Goal: Task Accomplishment & Management: Manage account settings

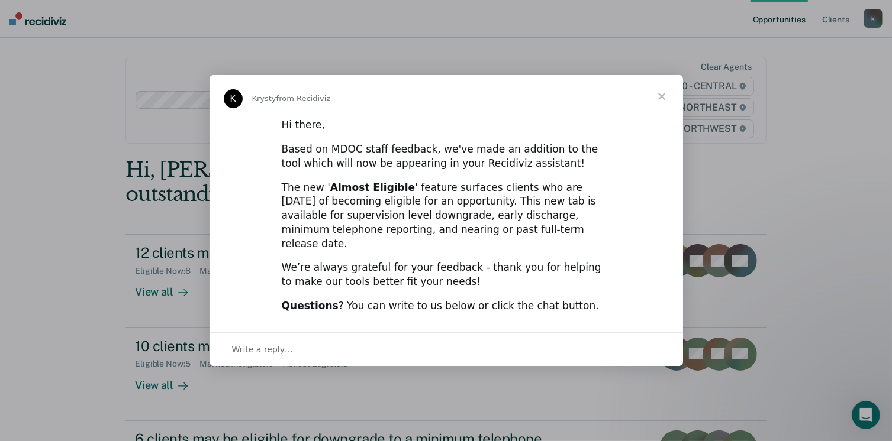
click at [667, 104] on span "Close" at bounding box center [661, 96] width 43 height 43
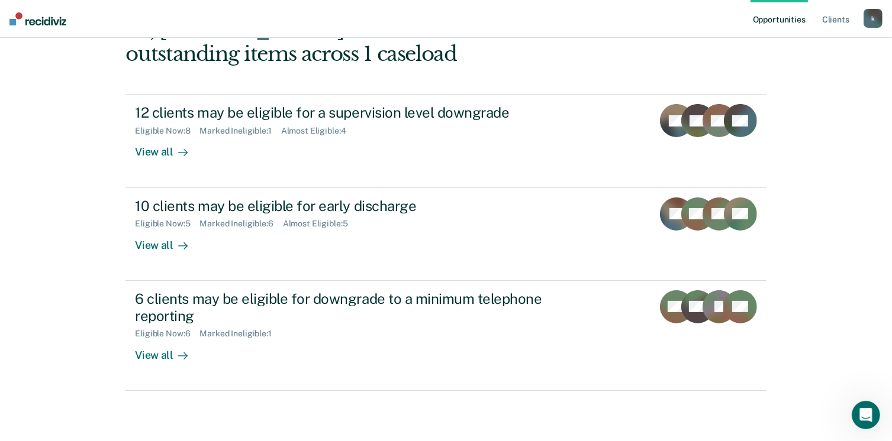
scroll to position [161, 0]
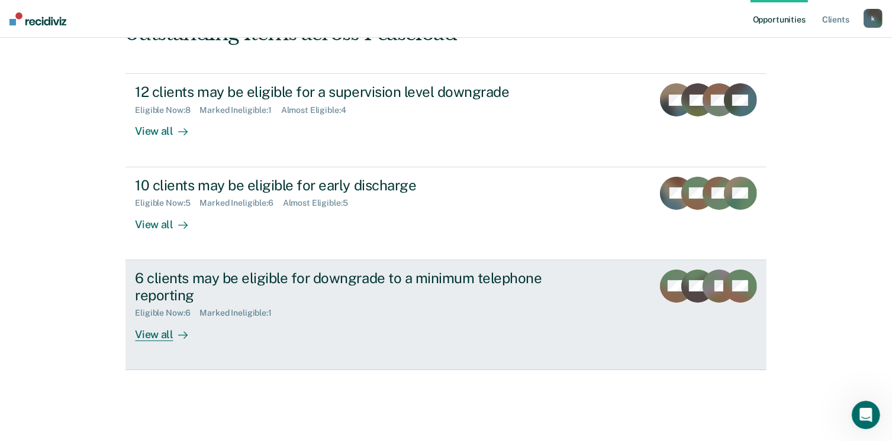
click at [152, 332] on div "View all" at bounding box center [168, 329] width 66 height 23
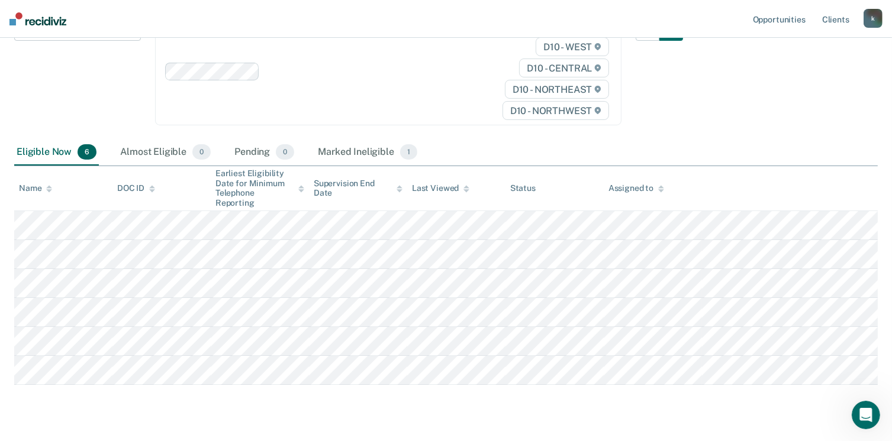
scroll to position [169, 0]
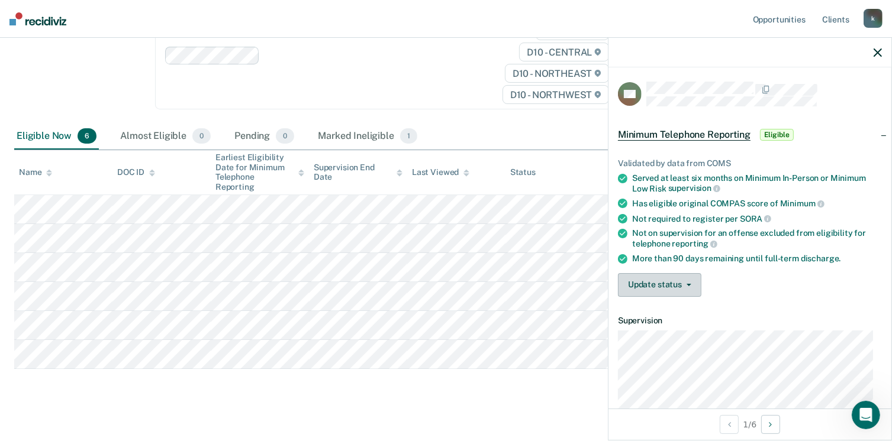
click at [686, 277] on button "Update status" at bounding box center [659, 285] width 83 height 24
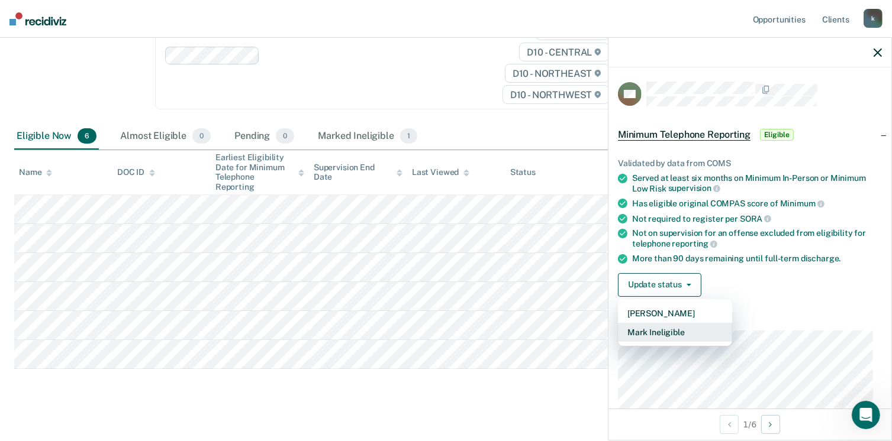
click at [668, 325] on button "Mark Ineligible" at bounding box center [675, 332] width 114 height 19
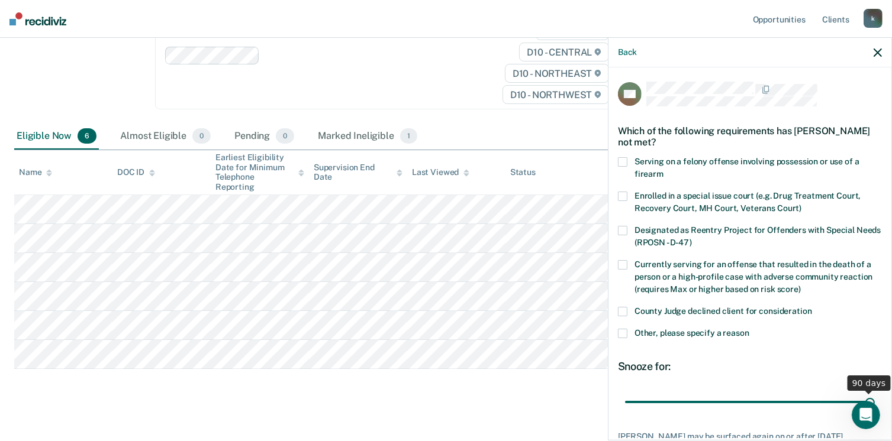
drag, startPoint x: 705, startPoint y: 401, endPoint x: 904, endPoint y: 397, distance: 199.4
type input "90"
click at [875, 397] on input "range" at bounding box center [750, 402] width 250 height 21
click at [623, 337] on span at bounding box center [622, 333] width 9 height 9
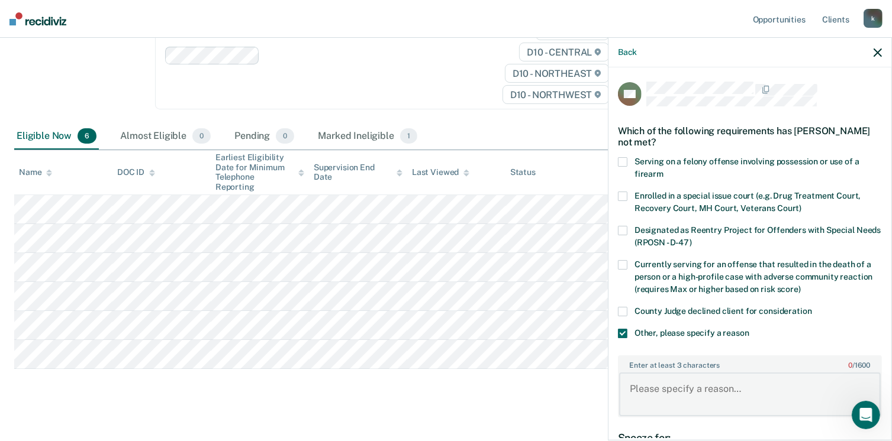
click at [641, 379] on textarea "Enter at least 3 characters 0 / 1600" at bounding box center [750, 395] width 262 height 44
type textarea "upcoming discharge date"
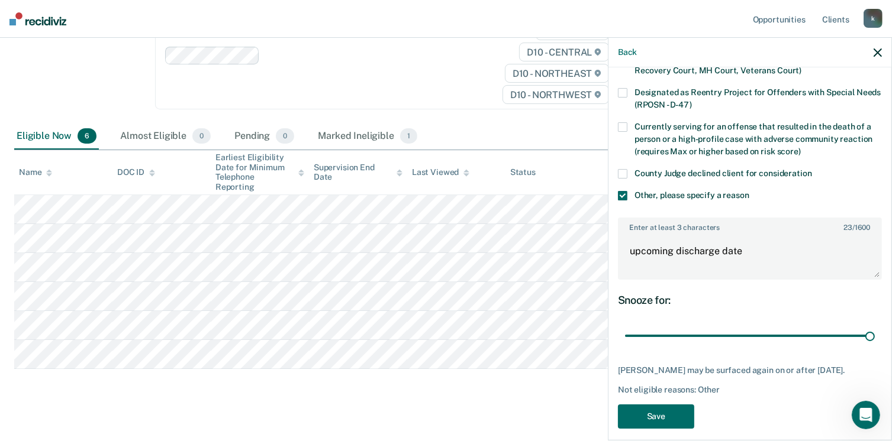
scroll to position [157, 0]
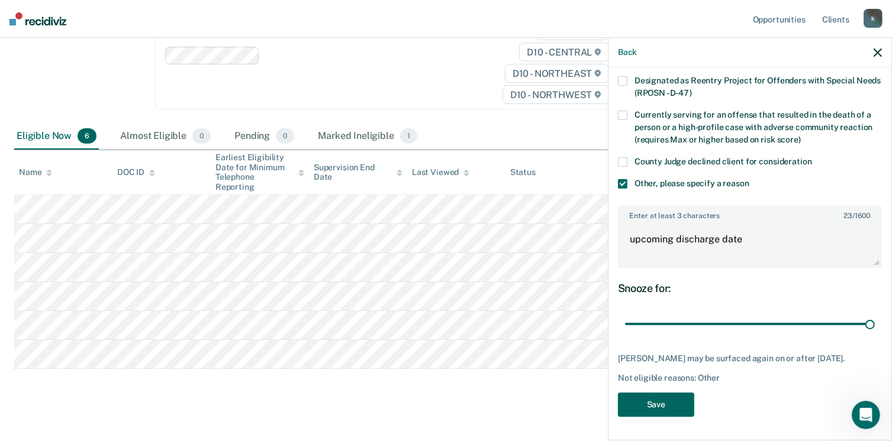
click at [653, 409] on button "Save" at bounding box center [656, 405] width 76 height 24
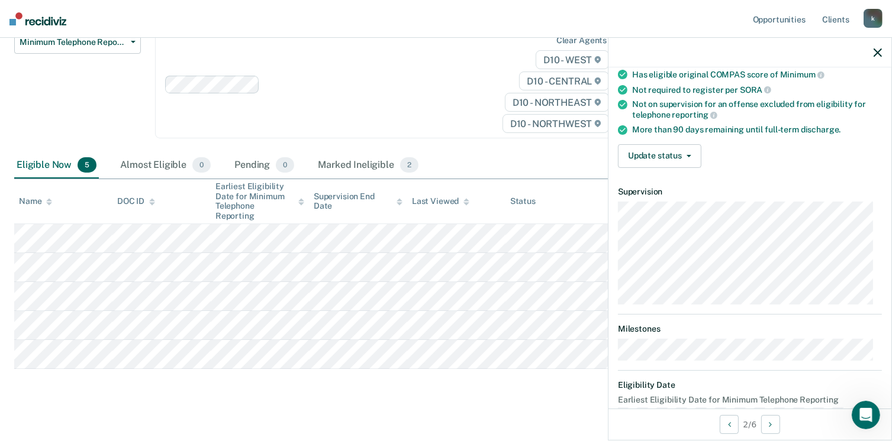
scroll to position [134, 0]
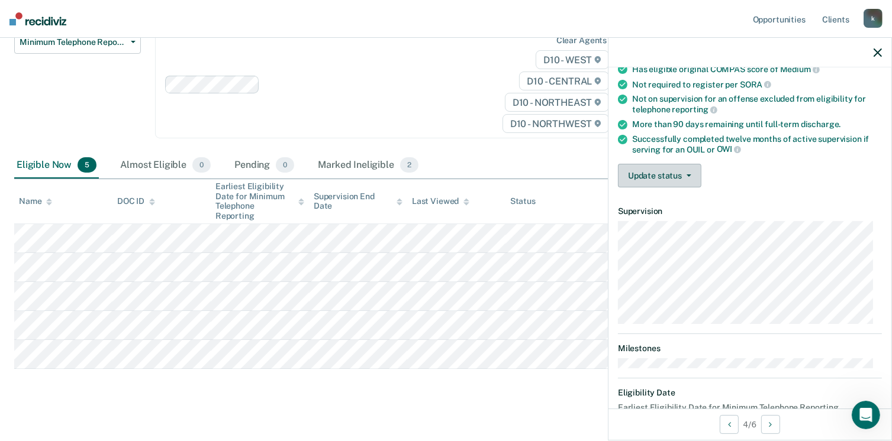
click at [669, 170] on button "Update status" at bounding box center [659, 176] width 83 height 24
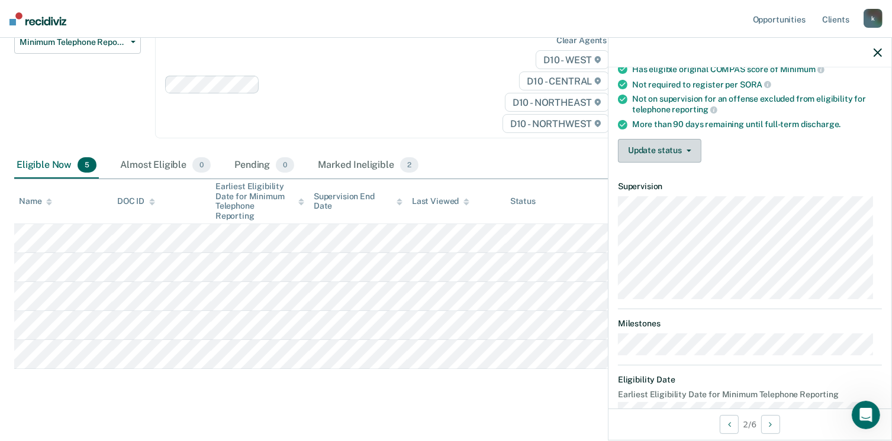
click at [667, 151] on button "Update status" at bounding box center [659, 151] width 83 height 24
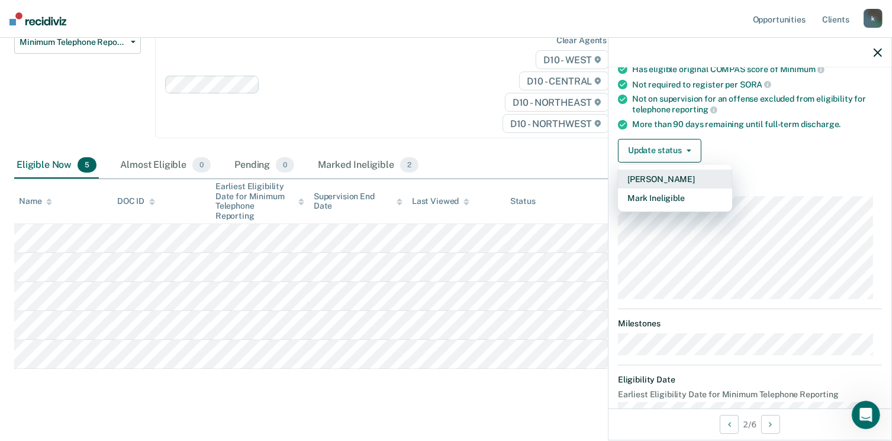
click at [657, 174] on button "[PERSON_NAME]" at bounding box center [675, 179] width 114 height 19
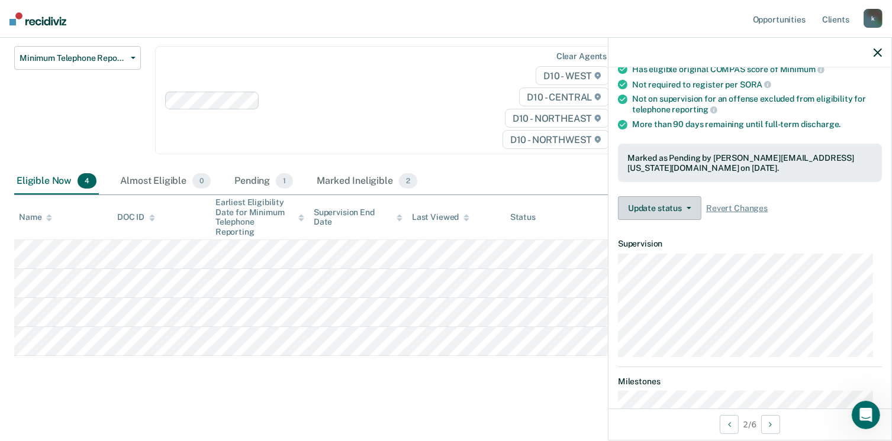
scroll to position [111, 0]
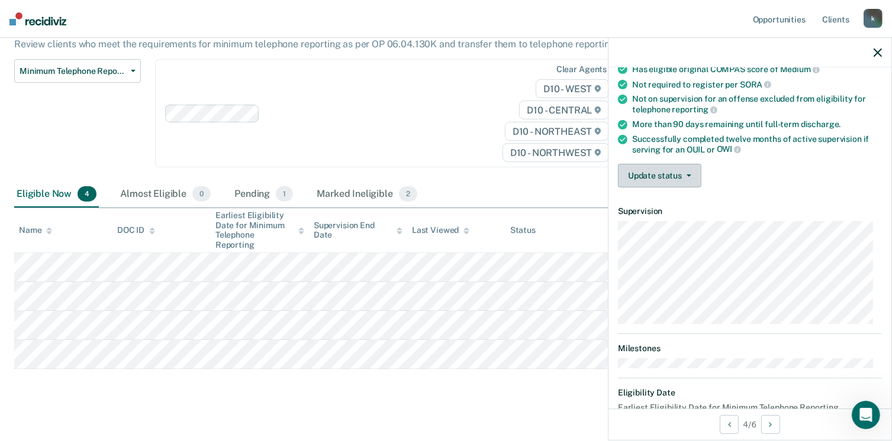
click at [666, 172] on button "Update status" at bounding box center [659, 176] width 83 height 24
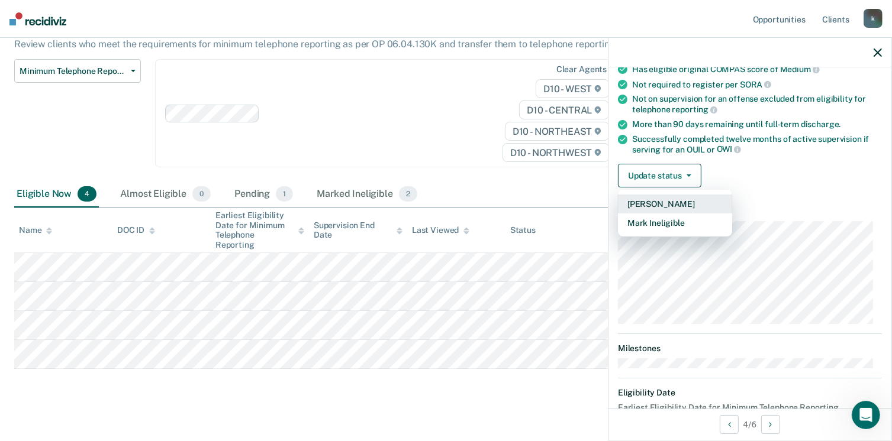
click at [656, 198] on button "[PERSON_NAME]" at bounding box center [675, 204] width 114 height 19
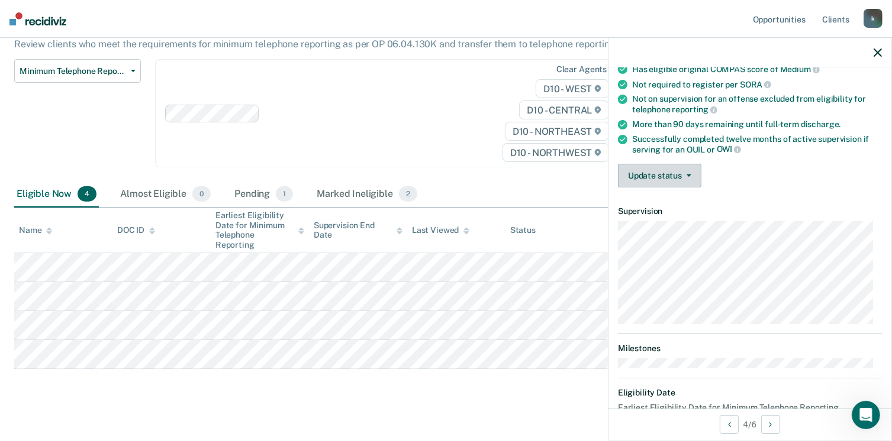
scroll to position [82, 0]
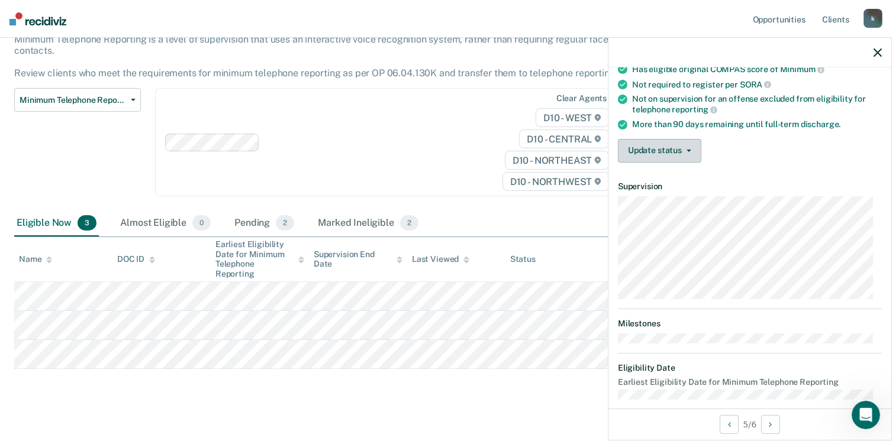
click at [682, 141] on button "Update status" at bounding box center [659, 151] width 83 height 24
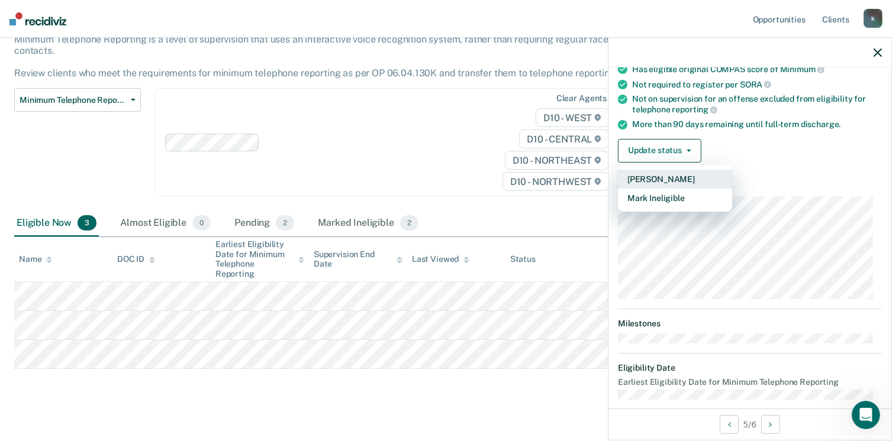
click at [659, 175] on button "[PERSON_NAME]" at bounding box center [675, 179] width 114 height 19
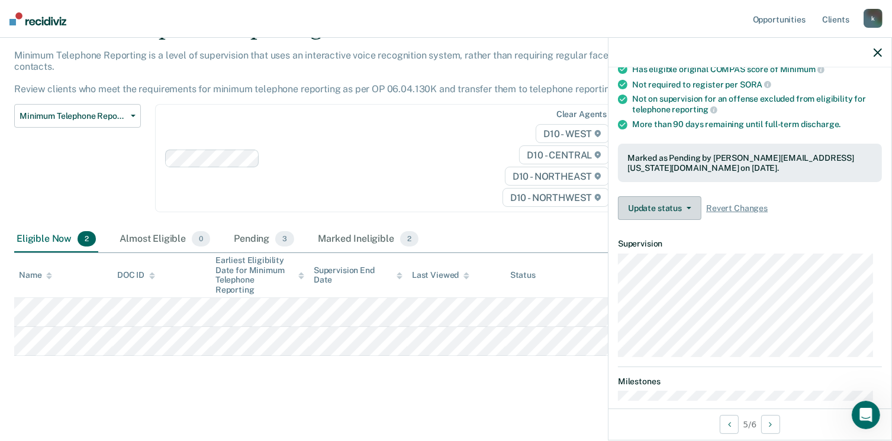
scroll to position [53, 0]
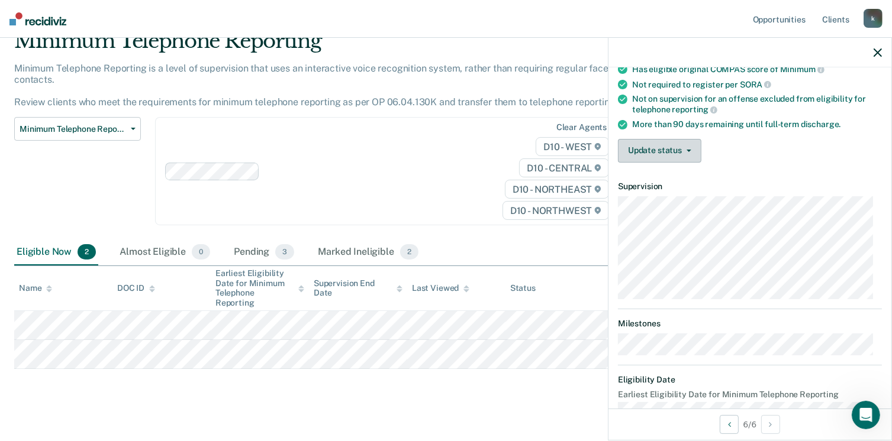
click at [673, 145] on button "Update status" at bounding box center [659, 151] width 83 height 24
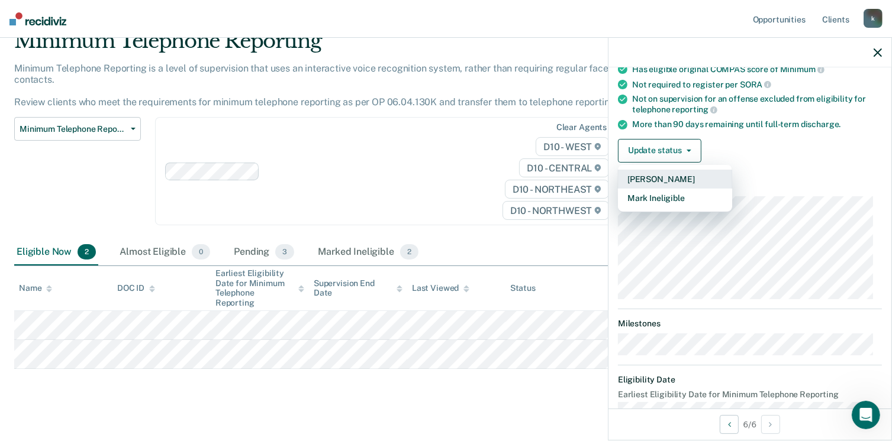
click at [656, 173] on button "[PERSON_NAME]" at bounding box center [675, 179] width 114 height 19
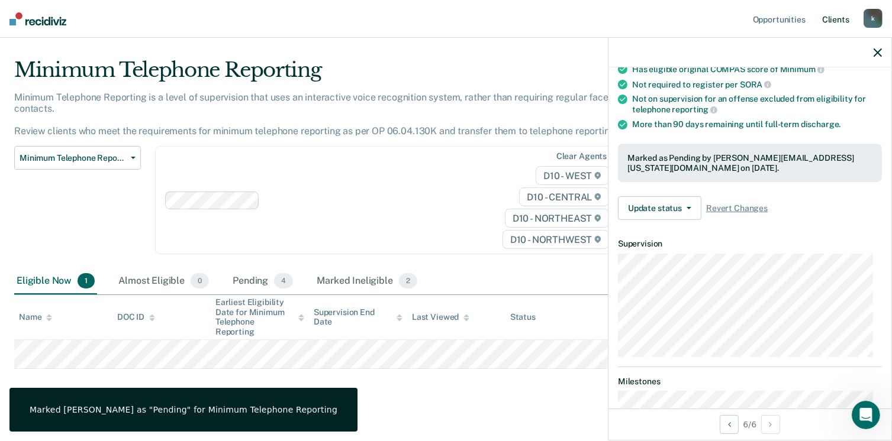
click at [833, 22] on link "Client s" at bounding box center [835, 19] width 32 height 38
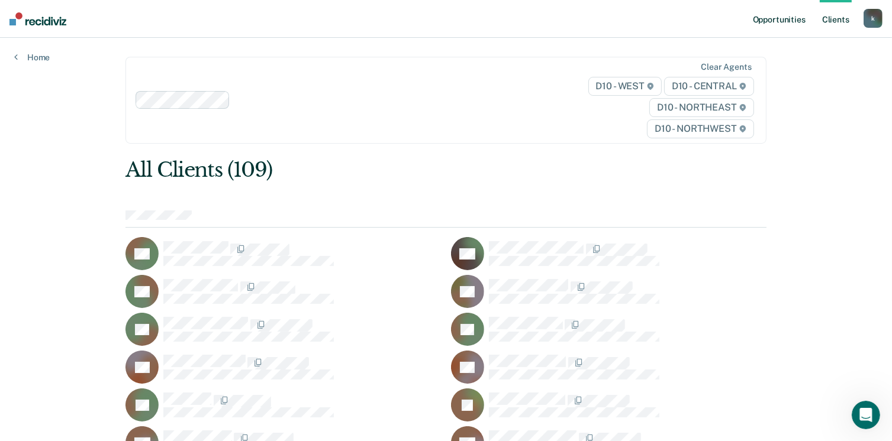
click at [780, 21] on link "Opportunities" at bounding box center [778, 19] width 57 height 38
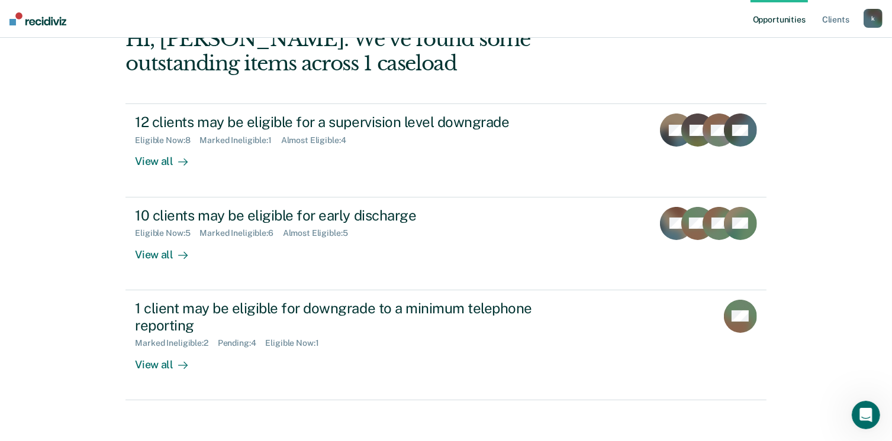
scroll to position [161, 0]
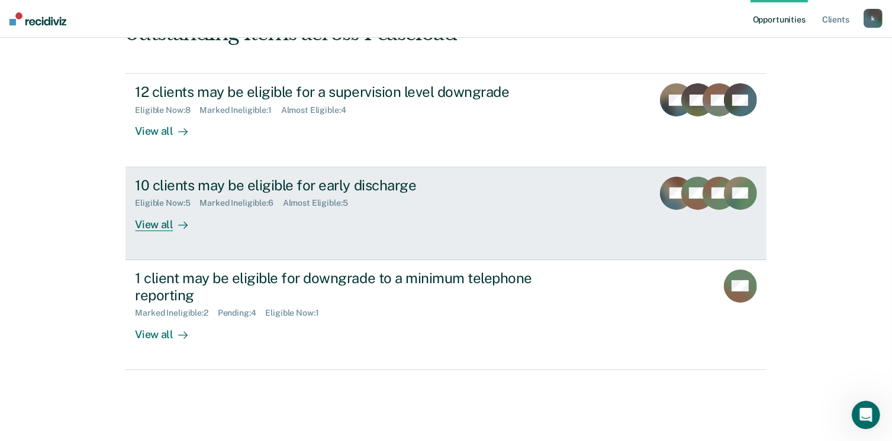
click at [154, 220] on div "View all" at bounding box center [168, 219] width 66 height 23
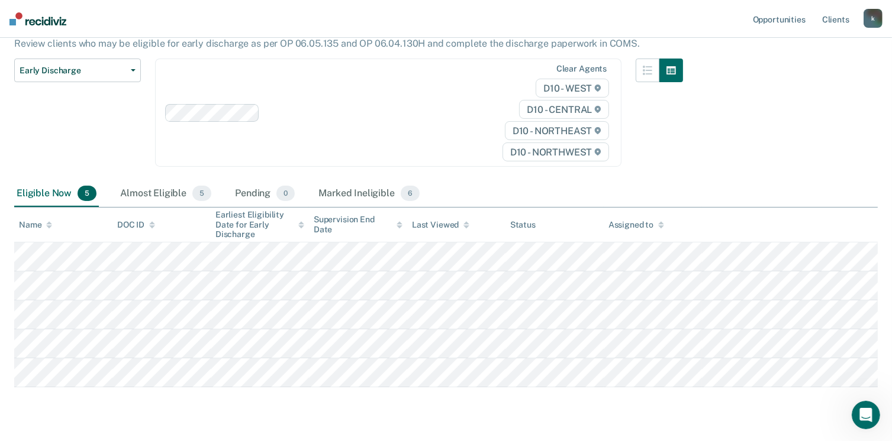
scroll to position [141, 0]
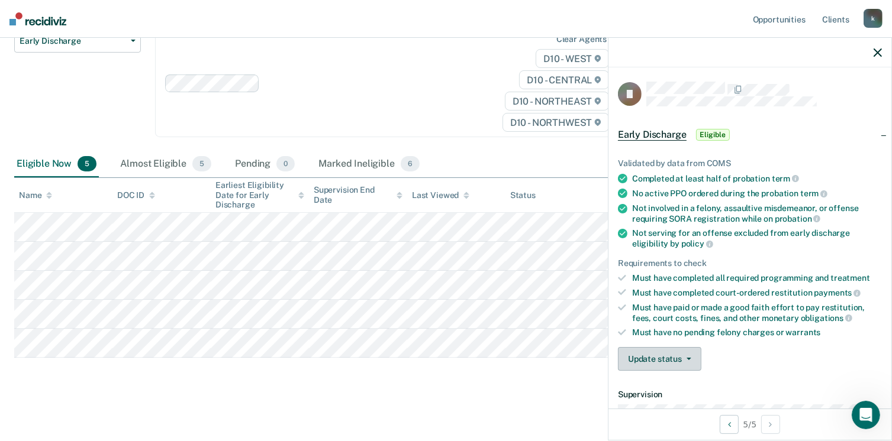
click at [672, 354] on button "Update status" at bounding box center [659, 359] width 83 height 24
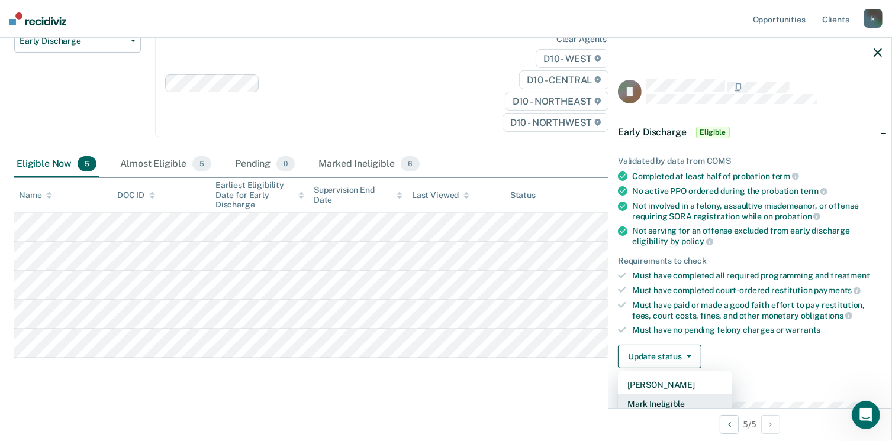
click at [679, 400] on button "Mark Ineligible" at bounding box center [675, 404] width 114 height 19
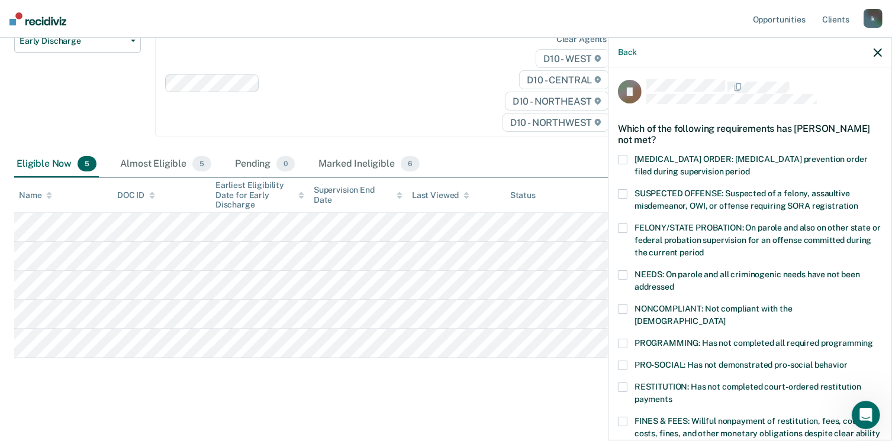
click at [627, 339] on label "PROGRAMMING: Has not completed all required programming" at bounding box center [750, 345] width 264 height 12
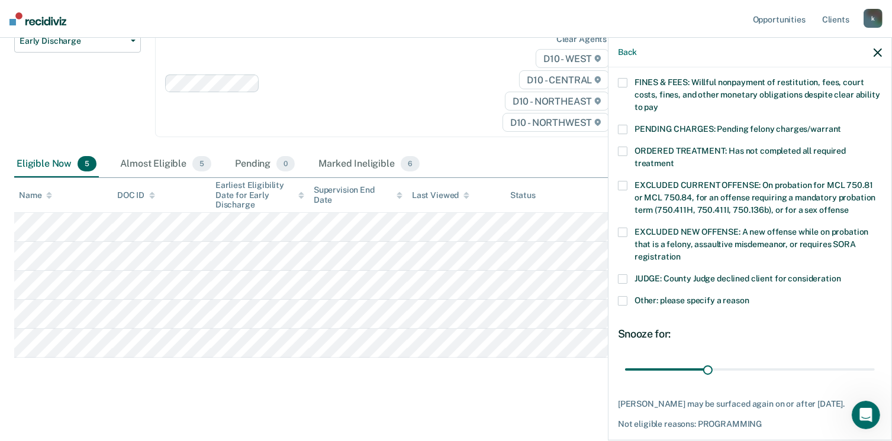
scroll to position [383, 0]
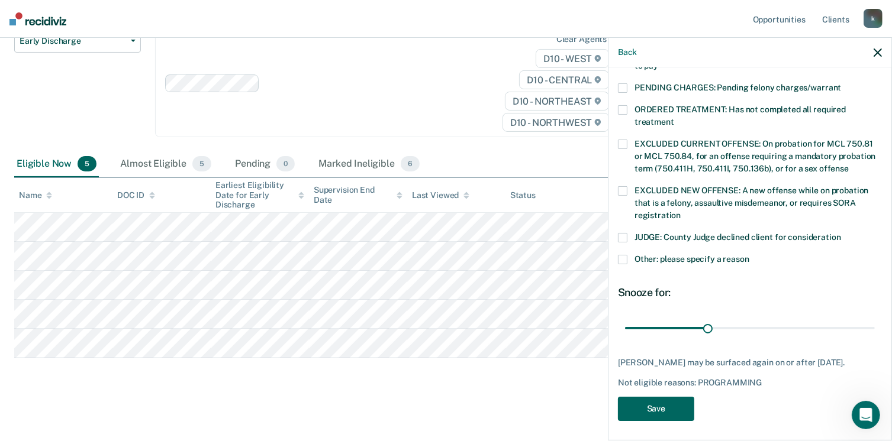
click at [668, 403] on button "Save" at bounding box center [656, 409] width 76 height 24
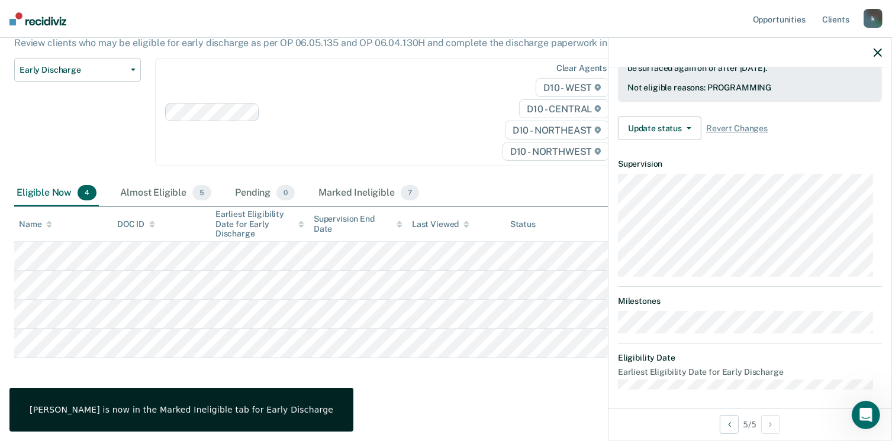
scroll to position [218, 0]
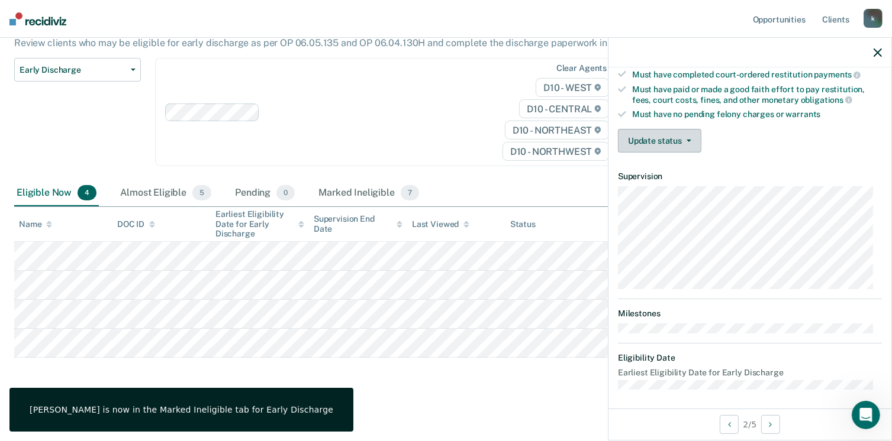
click at [642, 138] on button "Update status" at bounding box center [659, 141] width 83 height 24
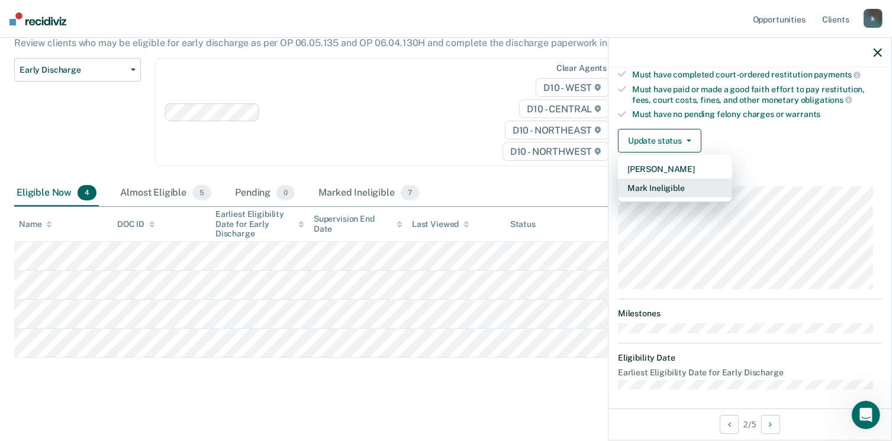
click at [648, 185] on button "Mark Ineligible" at bounding box center [675, 188] width 114 height 19
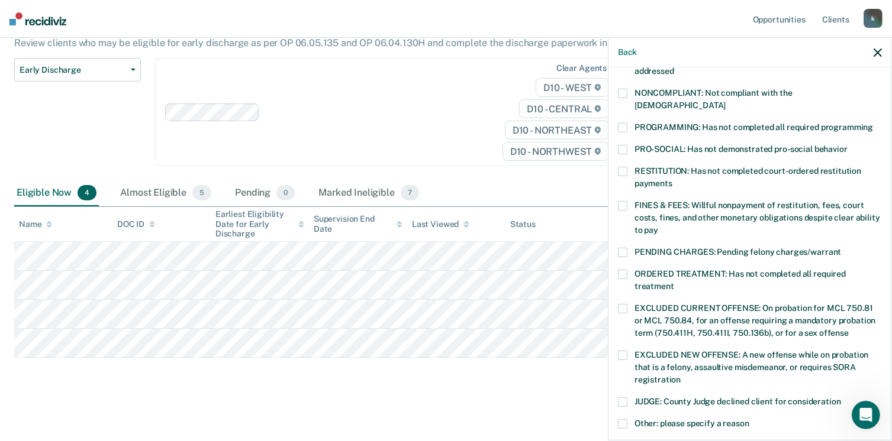
click at [624, 123] on span at bounding box center [622, 127] width 9 height 9
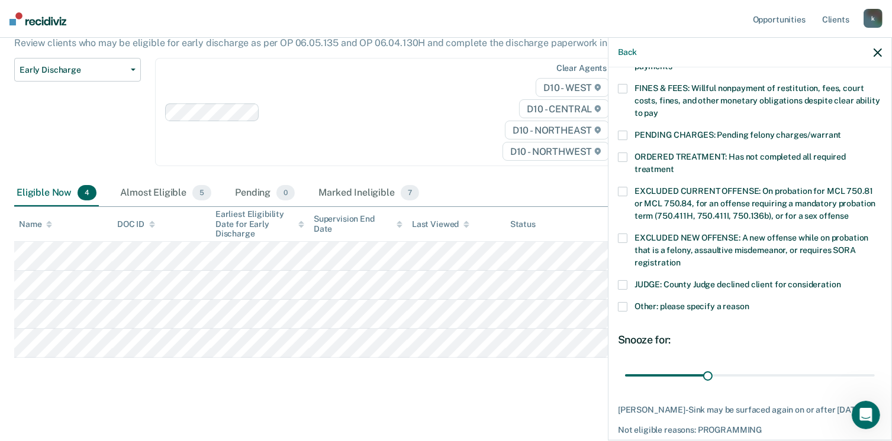
scroll to position [383, 0]
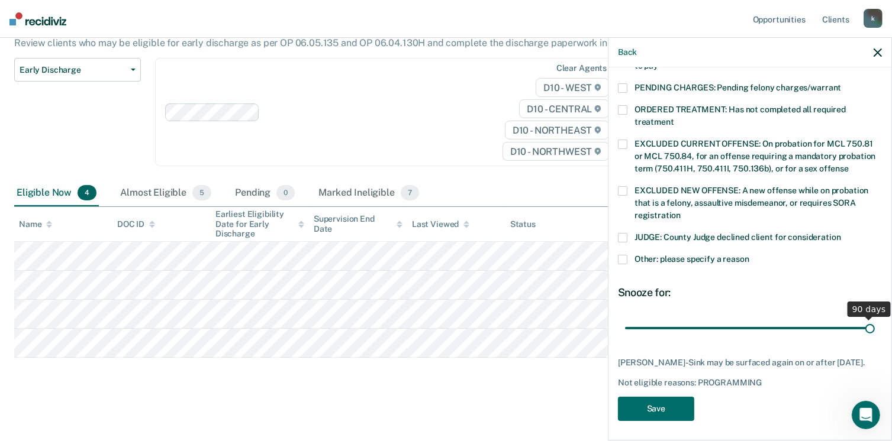
drag, startPoint x: 702, startPoint y: 314, endPoint x: 904, endPoint y: 309, distance: 201.8
type input "90"
click at [875, 318] on input "range" at bounding box center [750, 328] width 250 height 21
click at [654, 399] on button "Save" at bounding box center [656, 409] width 76 height 24
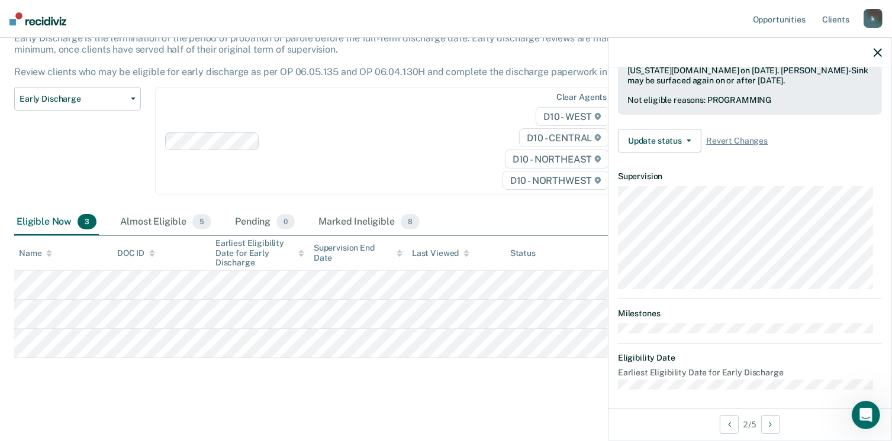
scroll to position [218, 0]
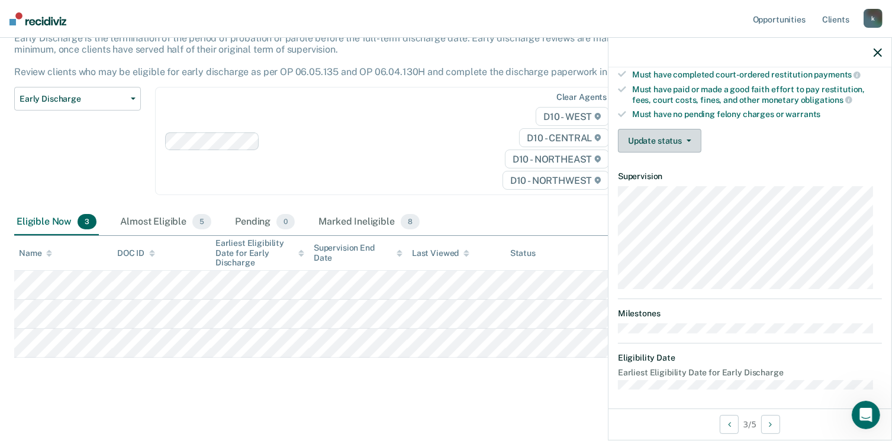
click at [669, 135] on button "Update status" at bounding box center [659, 141] width 83 height 24
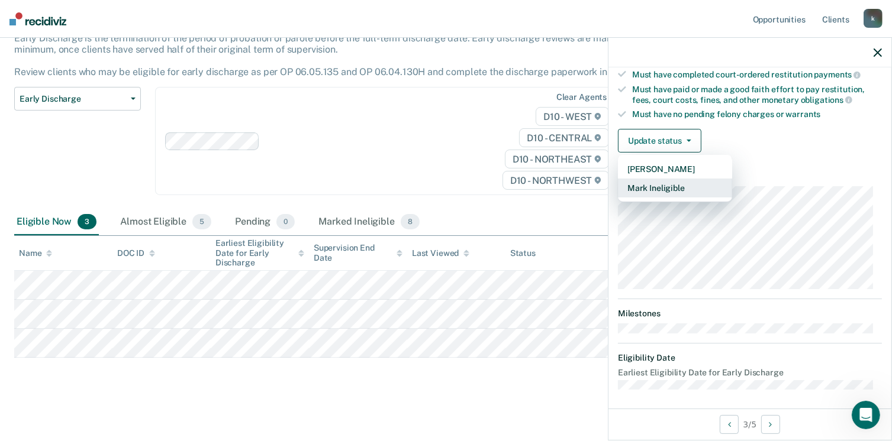
click at [663, 183] on button "Mark Ineligible" at bounding box center [675, 188] width 114 height 19
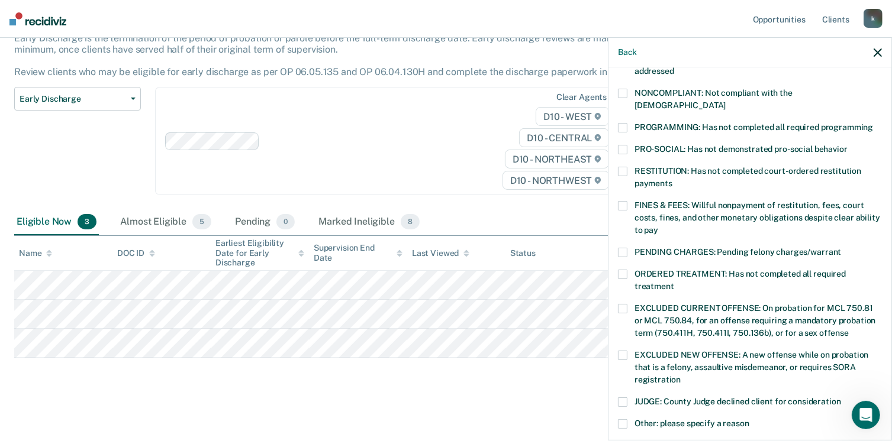
click at [625, 123] on span at bounding box center [622, 127] width 9 height 9
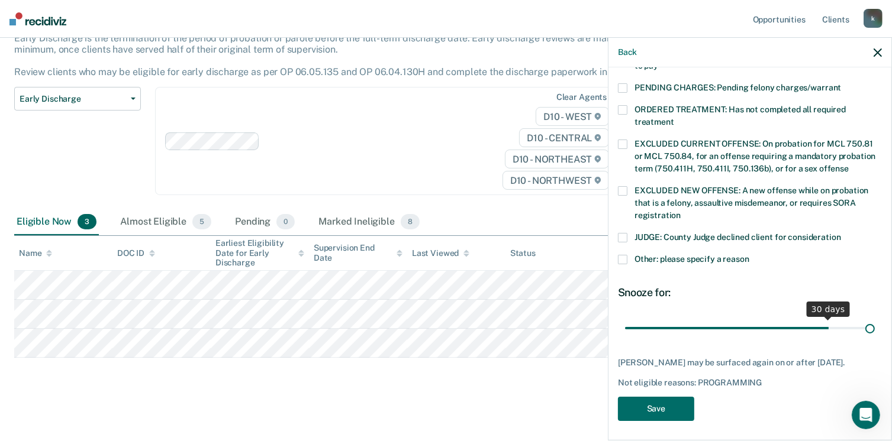
scroll to position [373, 0]
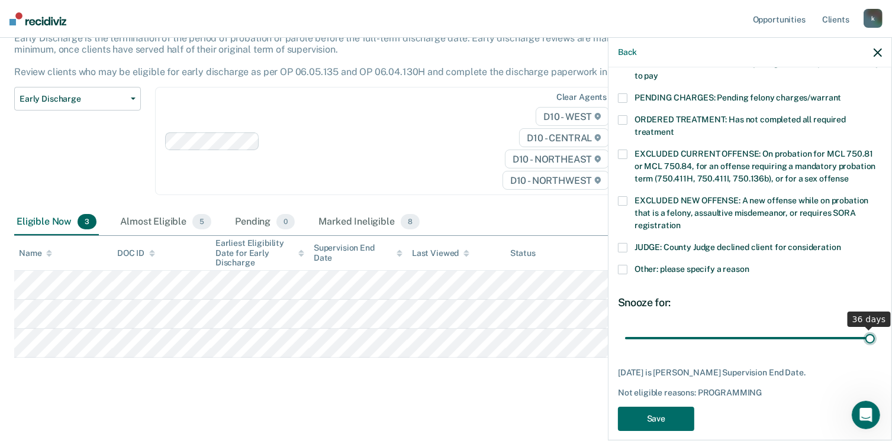
drag, startPoint x: 821, startPoint y: 313, endPoint x: 895, endPoint y: 314, distance: 73.4
type input "36"
click at [875, 328] on input "range" at bounding box center [750, 338] width 250 height 21
click at [644, 407] on button "Save" at bounding box center [656, 419] width 76 height 24
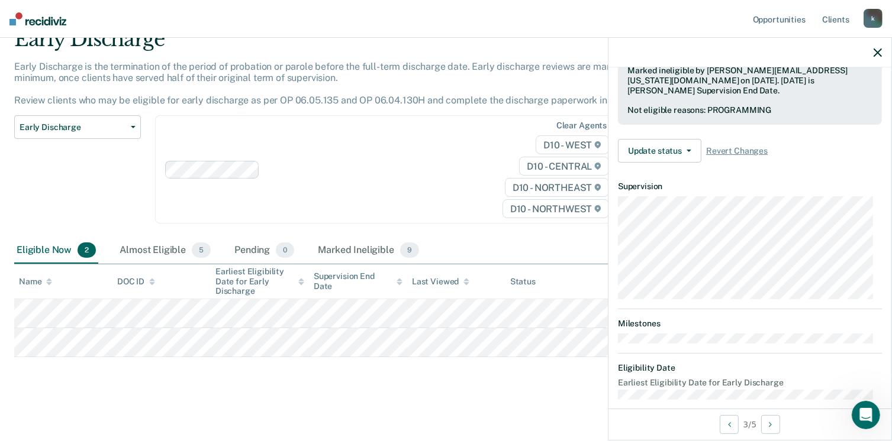
scroll to position [218, 0]
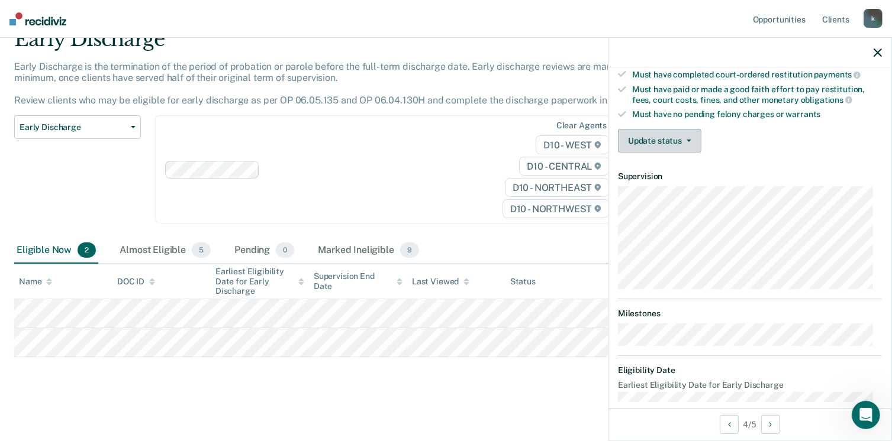
click at [678, 139] on button "Update status" at bounding box center [659, 141] width 83 height 24
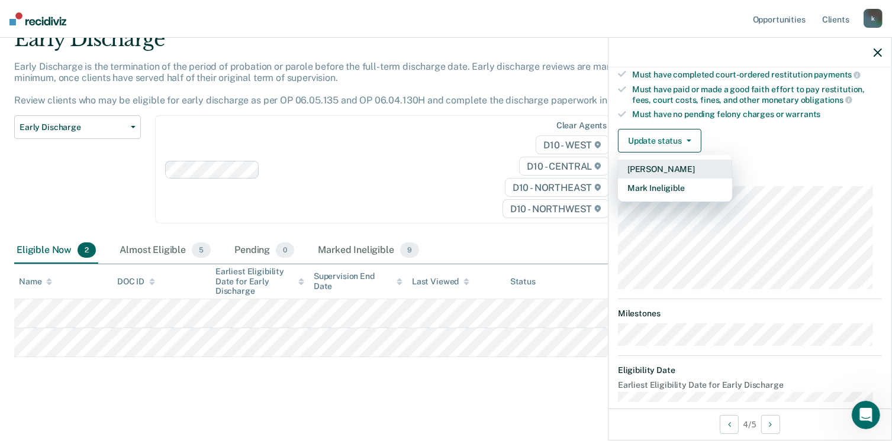
click at [648, 169] on button "[PERSON_NAME]" at bounding box center [675, 169] width 114 height 19
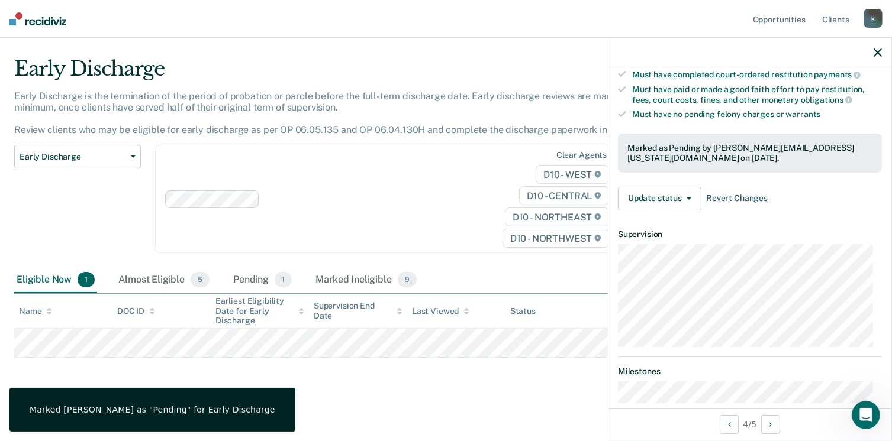
click at [729, 193] on span "Revert Changes" at bounding box center [737, 198] width 62 height 10
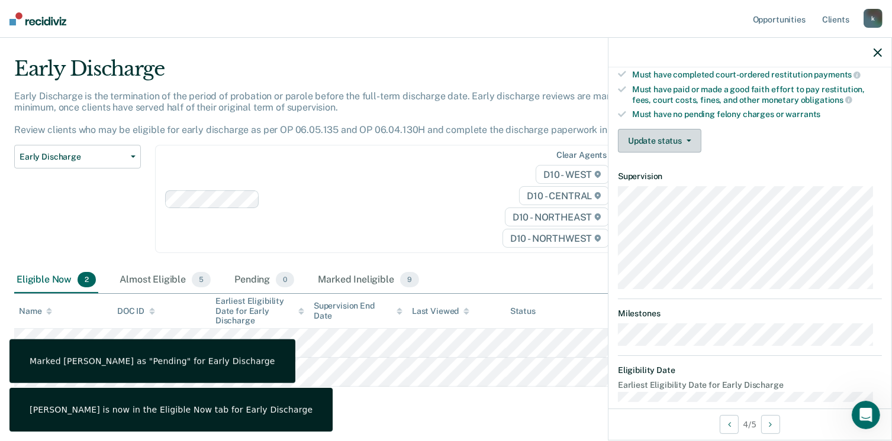
click at [647, 138] on button "Update status" at bounding box center [659, 141] width 83 height 24
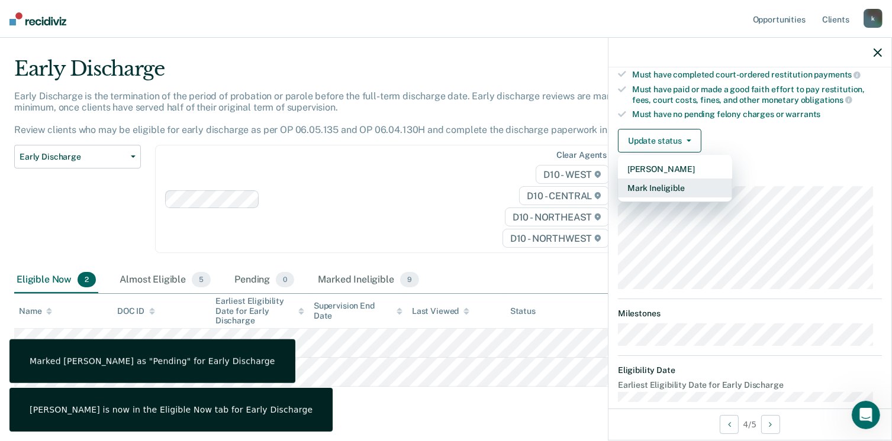
click at [651, 187] on button "Mark Ineligible" at bounding box center [675, 188] width 114 height 19
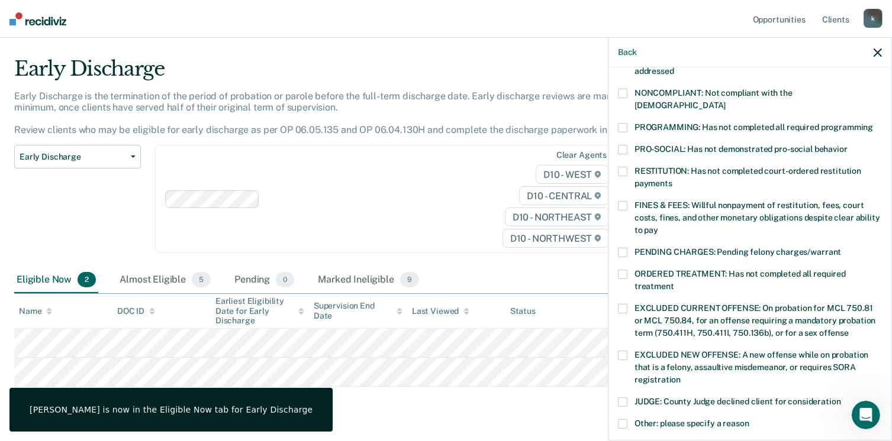
click at [621, 123] on span at bounding box center [622, 127] width 9 height 9
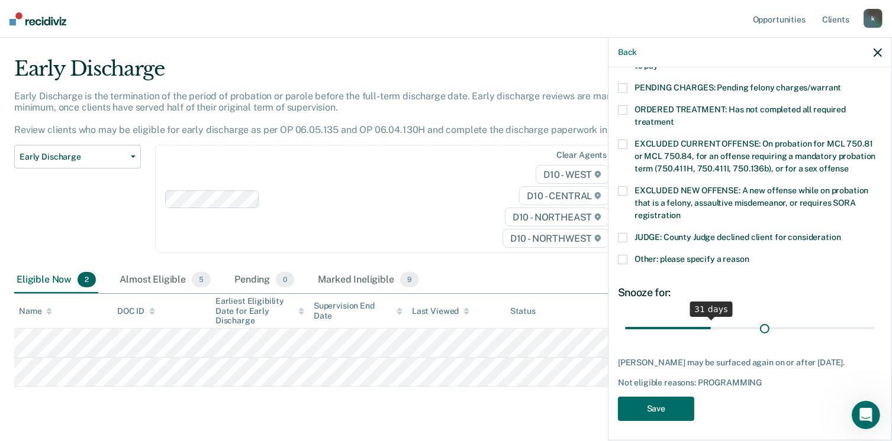
scroll to position [373, 0]
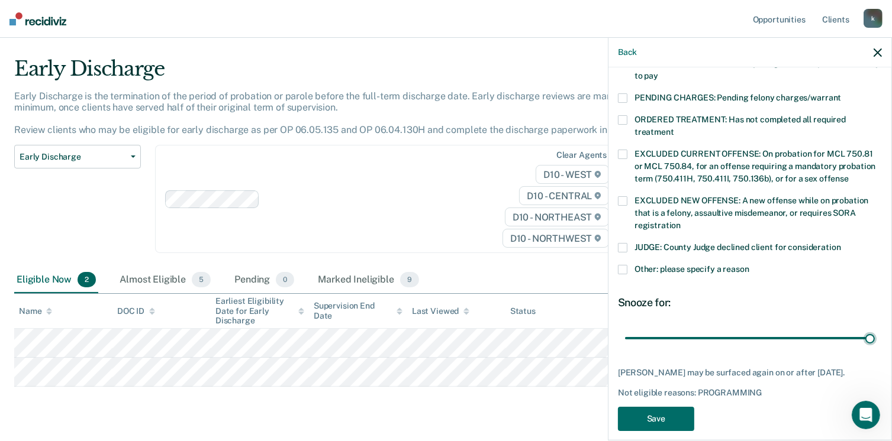
drag, startPoint x: 702, startPoint y: 314, endPoint x: 892, endPoint y: 308, distance: 190.0
type input "90"
click at [875, 328] on input "range" at bounding box center [750, 338] width 250 height 21
click at [652, 407] on button "Save" at bounding box center [656, 419] width 76 height 24
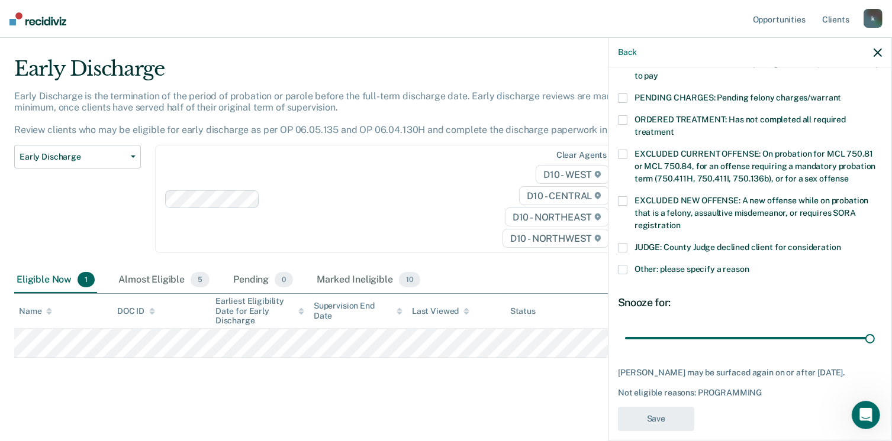
scroll to position [318, 0]
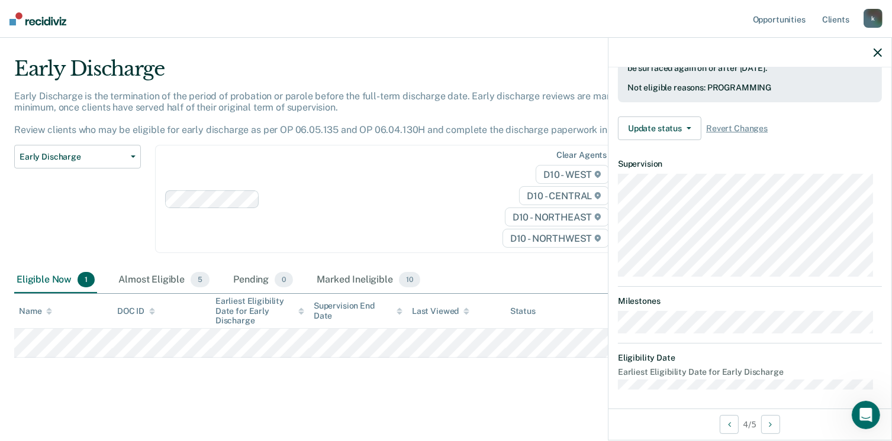
click at [877, 51] on icon "button" at bounding box center [877, 53] width 8 height 8
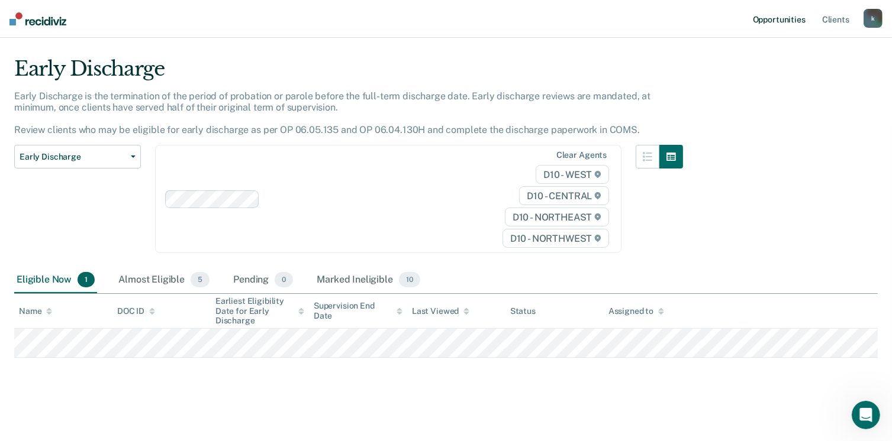
click at [783, 24] on link "Opportunities" at bounding box center [778, 19] width 57 height 38
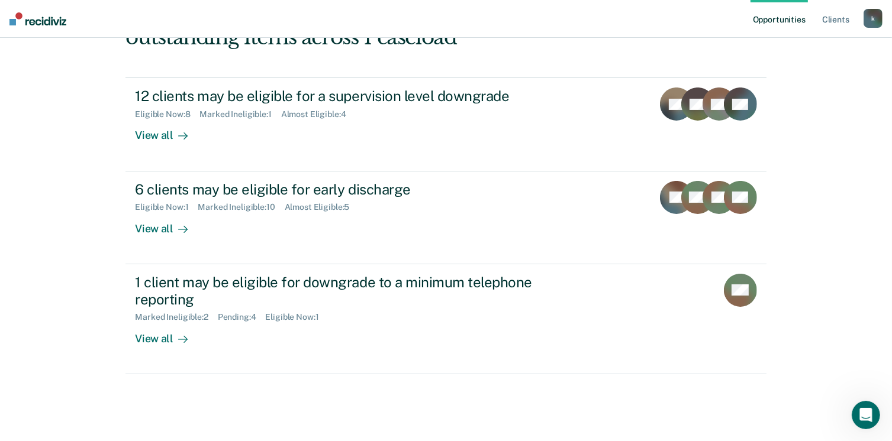
scroll to position [161, 0]
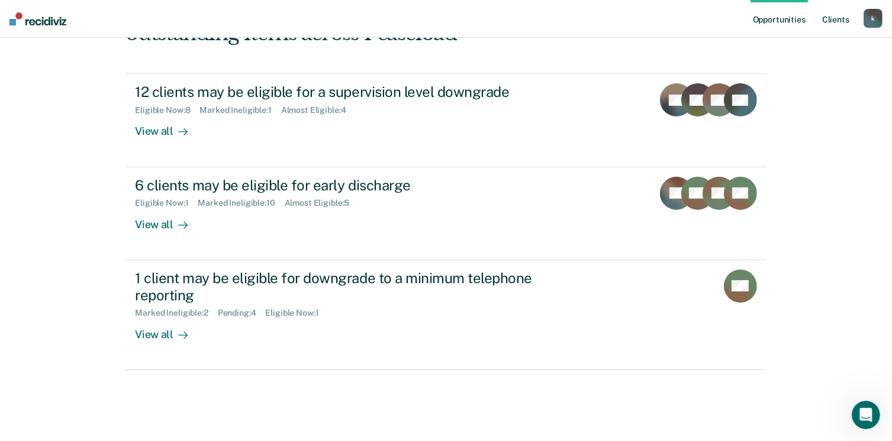
click at [826, 22] on link "Client s" at bounding box center [835, 19] width 32 height 38
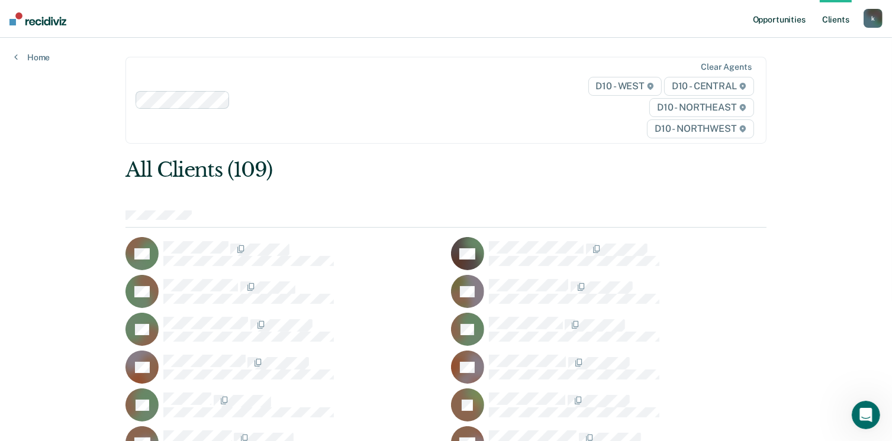
click at [787, 21] on link "Opportunities" at bounding box center [778, 19] width 57 height 38
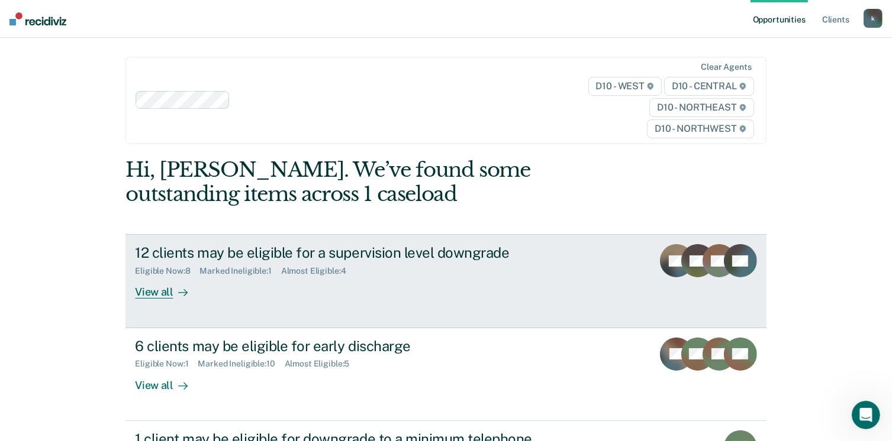
click at [256, 251] on div "12 clients may be eligible for a supervision level downgrade" at bounding box center [342, 252] width 415 height 17
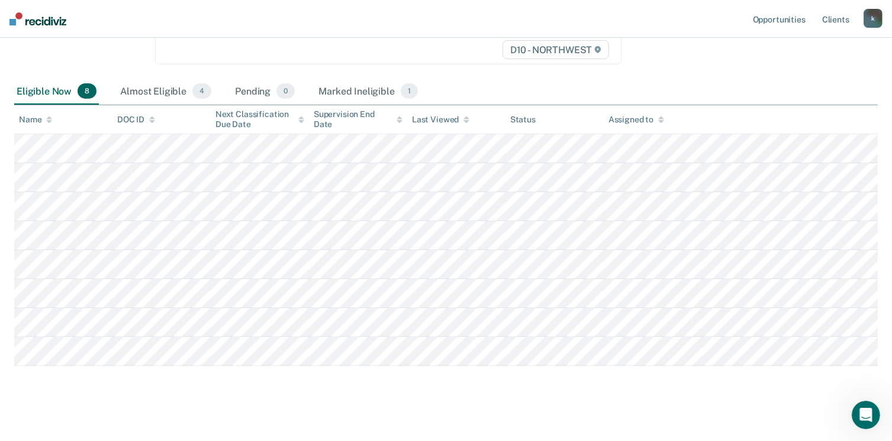
scroll to position [233, 0]
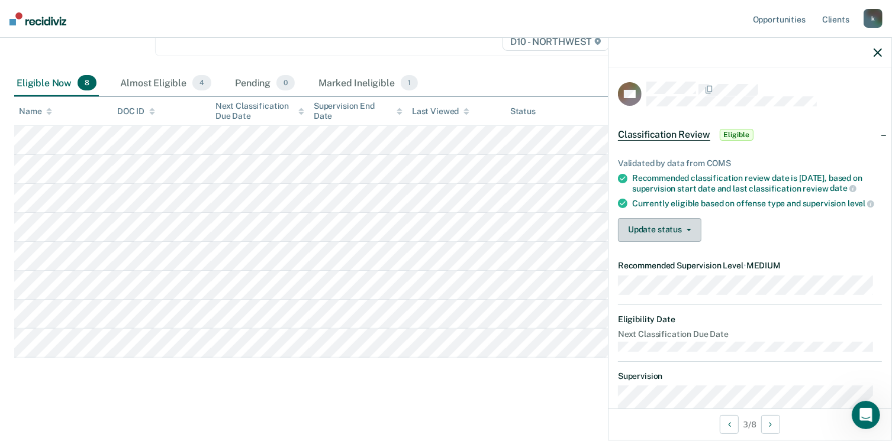
click at [655, 240] on button "Update status" at bounding box center [659, 230] width 83 height 24
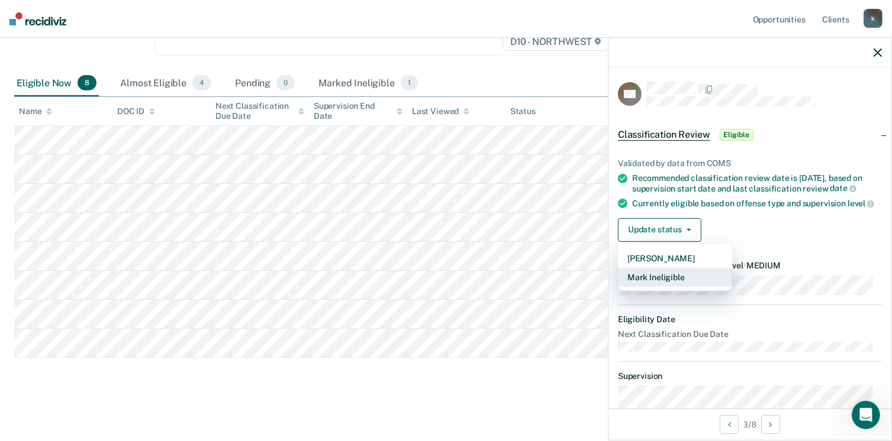
click at [670, 287] on button "Mark Ineligible" at bounding box center [675, 277] width 114 height 19
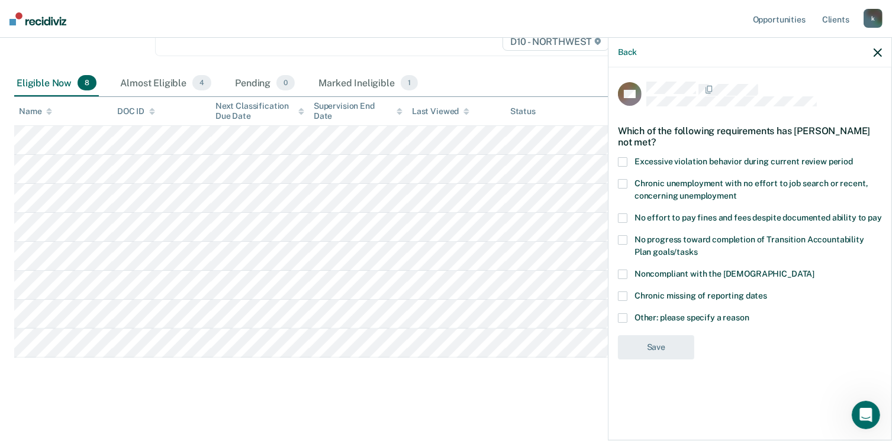
click at [622, 314] on span at bounding box center [622, 318] width 9 height 9
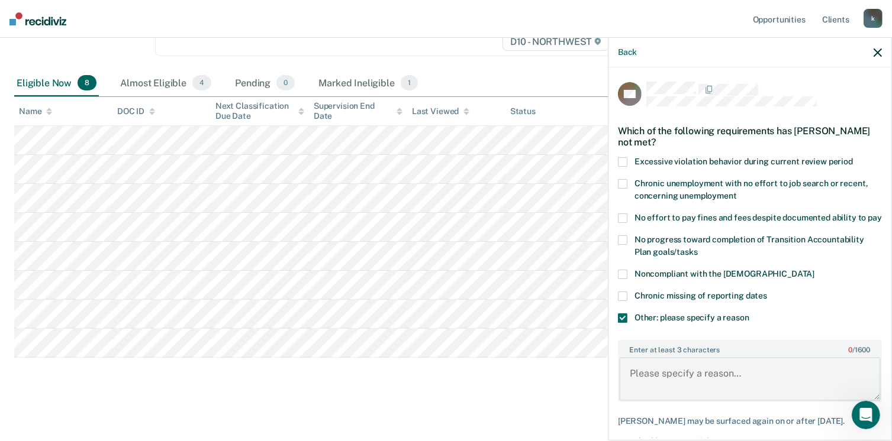
click at [660, 383] on textarea "Enter at least 3 characters 0 / 1600" at bounding box center [750, 379] width 262 height 44
type textarea "violation pending"
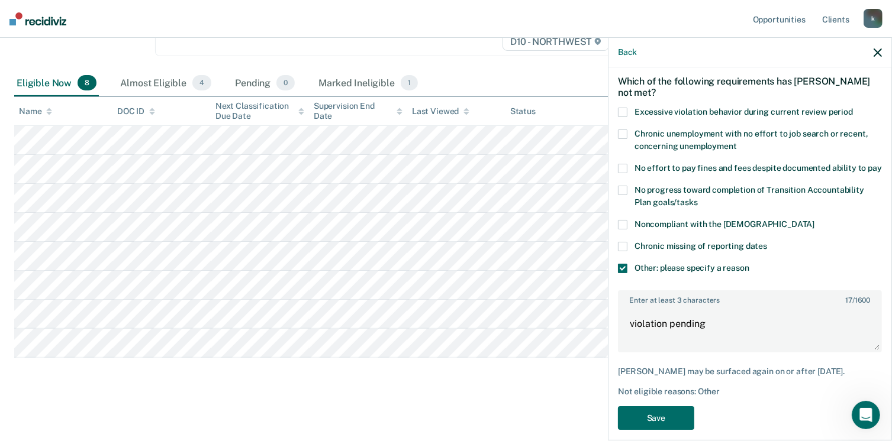
scroll to position [73, 0]
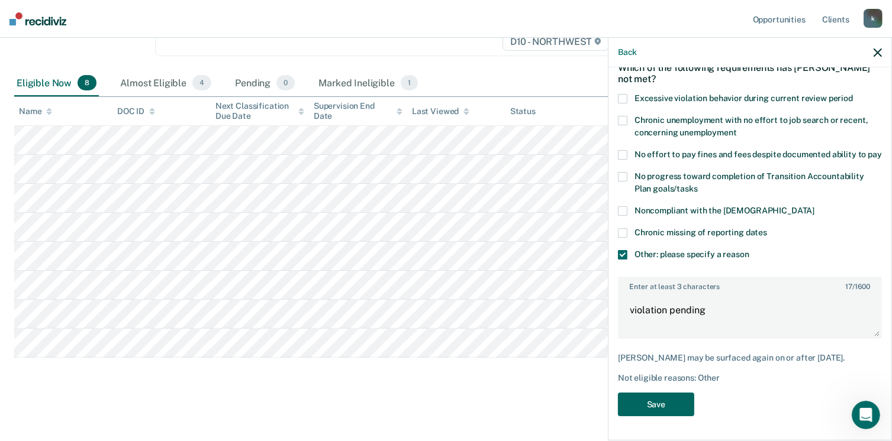
click at [672, 403] on button "Save" at bounding box center [656, 405] width 76 height 24
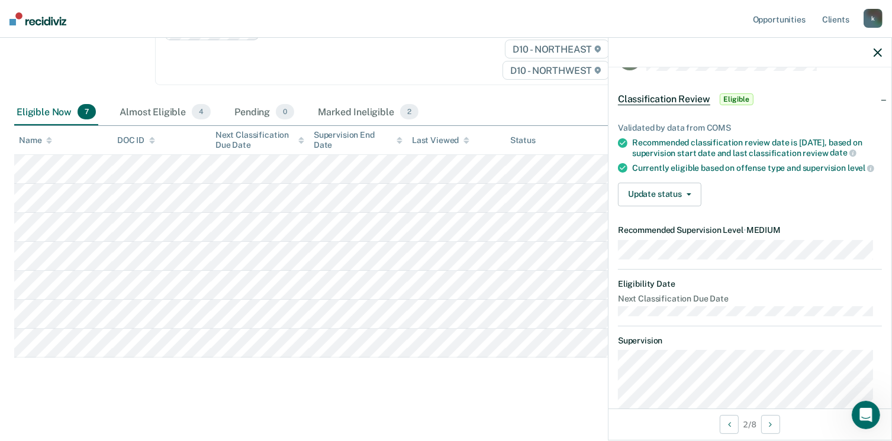
scroll to position [0, 0]
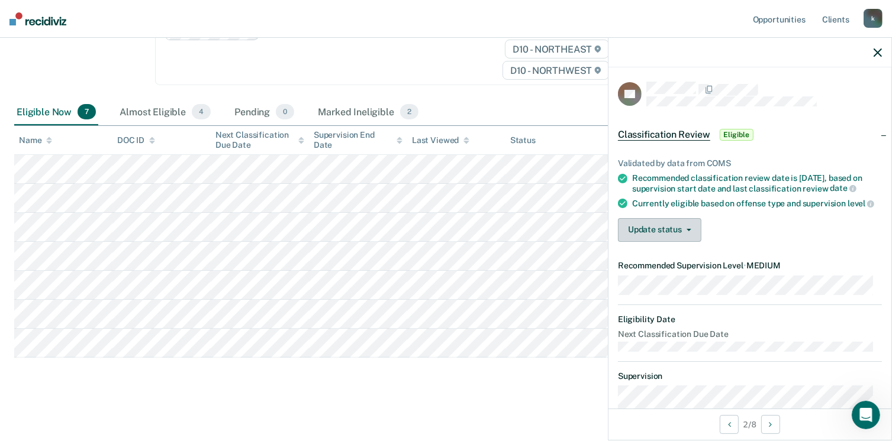
click at [663, 231] on button "Update status" at bounding box center [659, 230] width 83 height 24
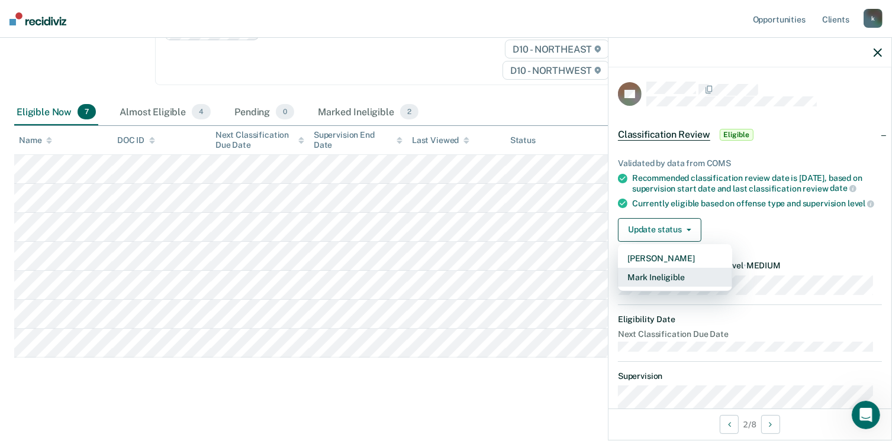
click at [660, 287] on button "Mark Ineligible" at bounding box center [675, 277] width 114 height 19
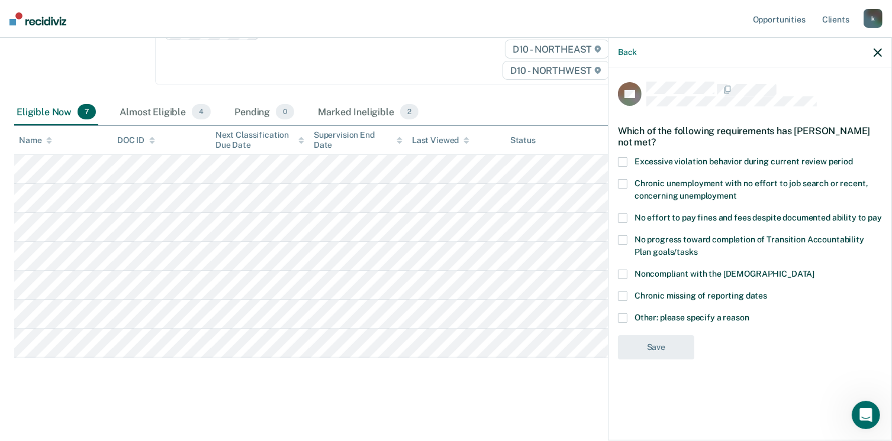
click at [625, 317] on span at bounding box center [622, 318] width 9 height 9
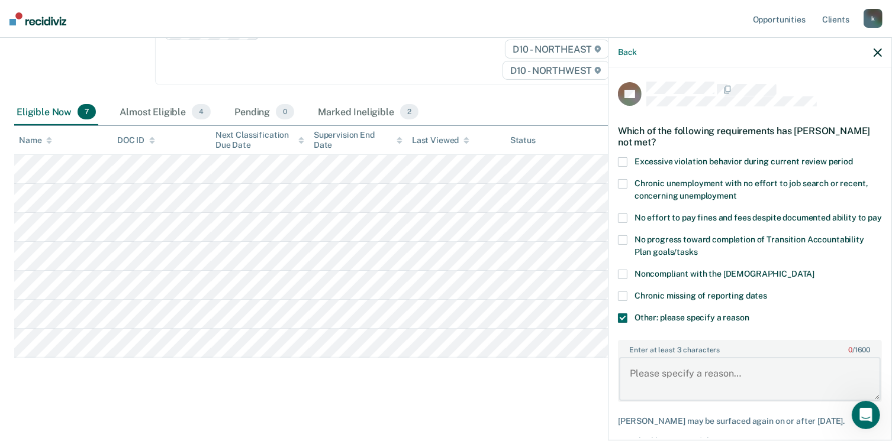
click at [656, 385] on textarea "Enter at least 3 characters 0 / 1600" at bounding box center [750, 379] width 262 height 44
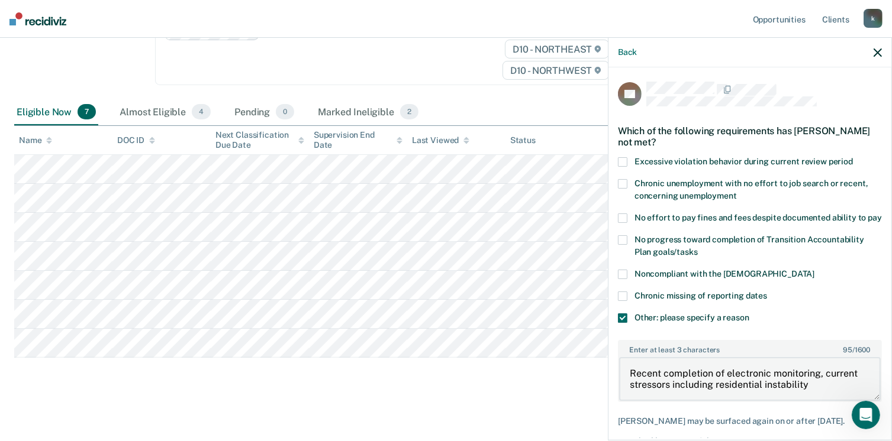
type textarea "Recent completion of electronic monitoring, current stressors including residen…"
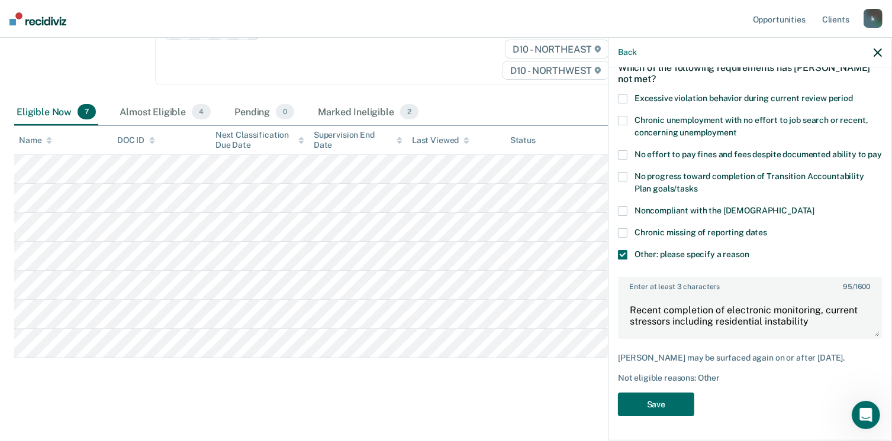
scroll to position [83, 0]
click at [635, 401] on button "Save" at bounding box center [656, 405] width 76 height 24
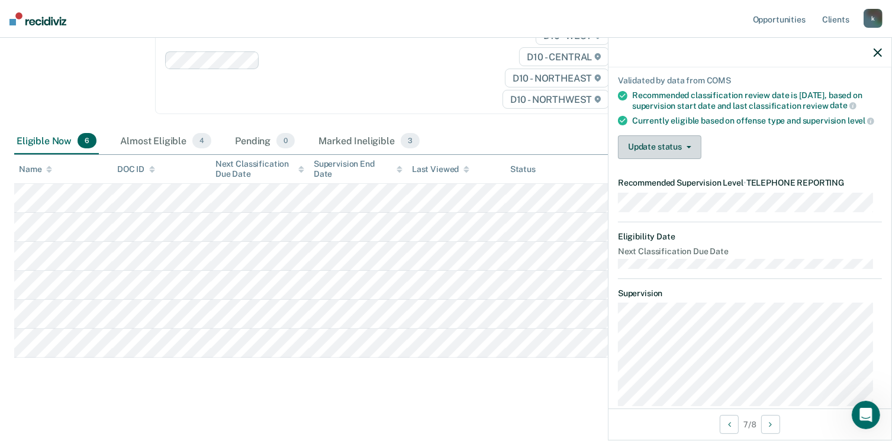
click at [682, 159] on button "Update status" at bounding box center [659, 147] width 83 height 24
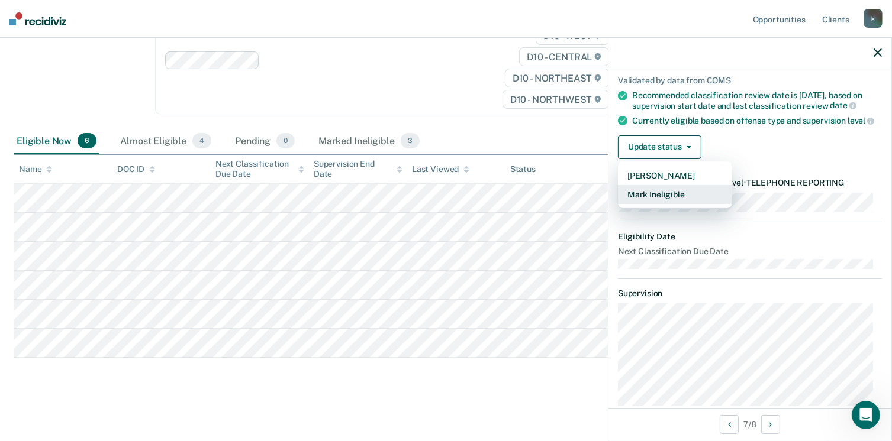
click at [670, 204] on button "Mark Ineligible" at bounding box center [675, 194] width 114 height 19
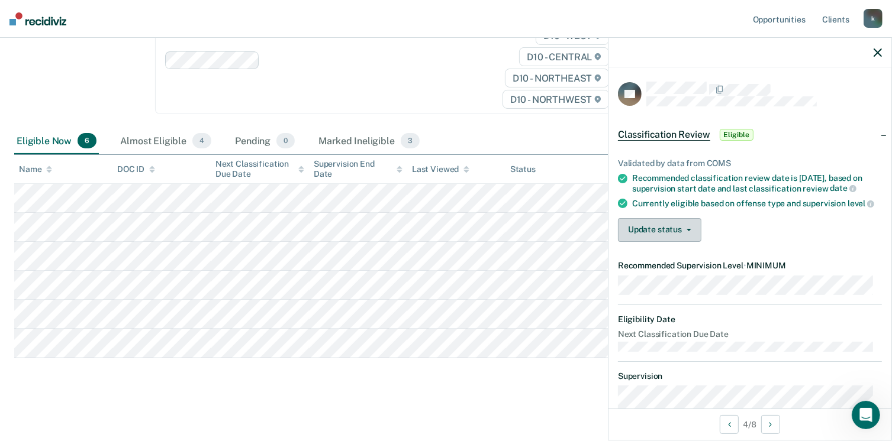
click at [686, 242] on button "Update status" at bounding box center [659, 230] width 83 height 24
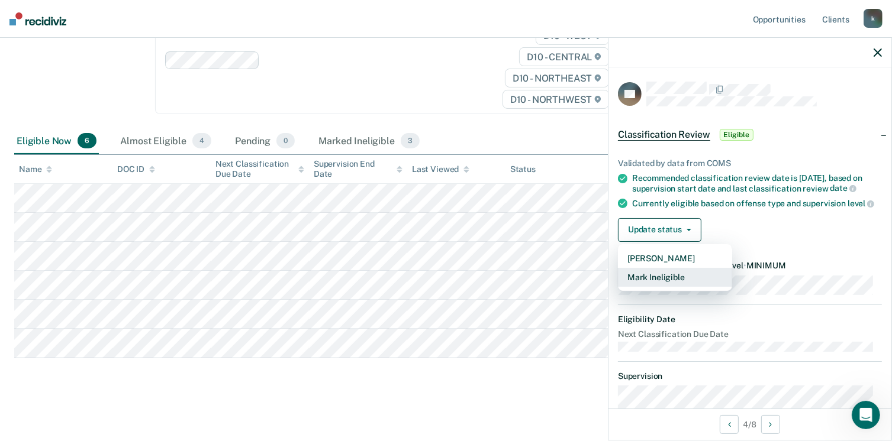
click at [651, 287] on button "Mark Ineligible" at bounding box center [675, 277] width 114 height 19
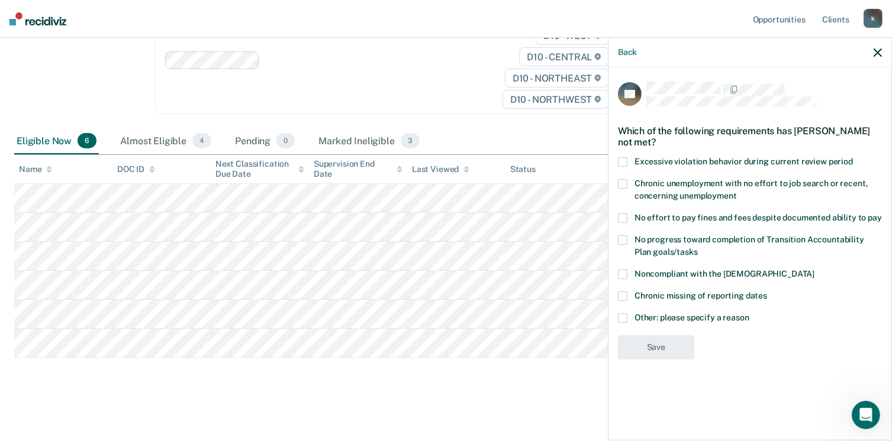
click at [651, 299] on label "Chronic missing of reporting dates" at bounding box center [750, 298] width 264 height 12
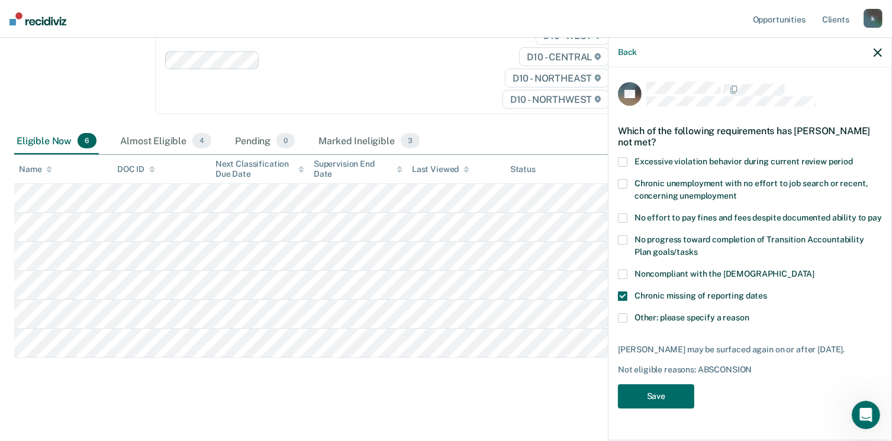
click at [443, 411] on main "Classification Review This alert helps staff identify clients due or overdue fo…" at bounding box center [446, 164] width 892 height 552
click at [621, 317] on span at bounding box center [622, 318] width 9 height 9
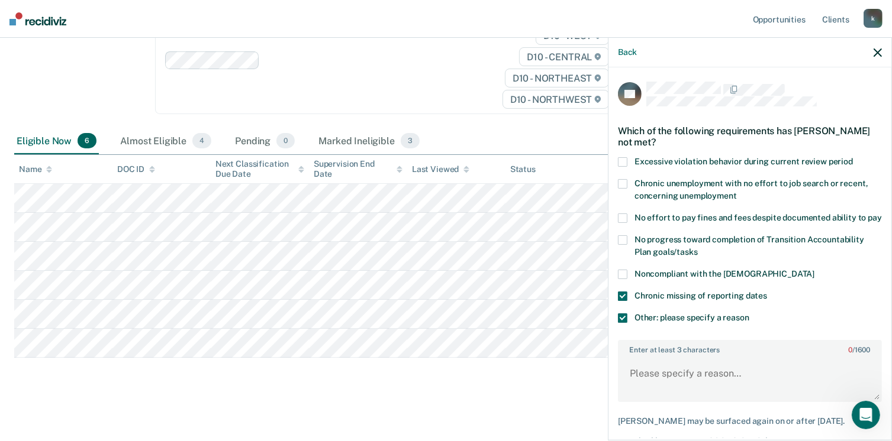
click at [621, 301] on span at bounding box center [622, 296] width 9 height 9
click at [656, 379] on textarea "Enter at least 3 characters 0 / 1600" at bounding box center [750, 379] width 262 height 44
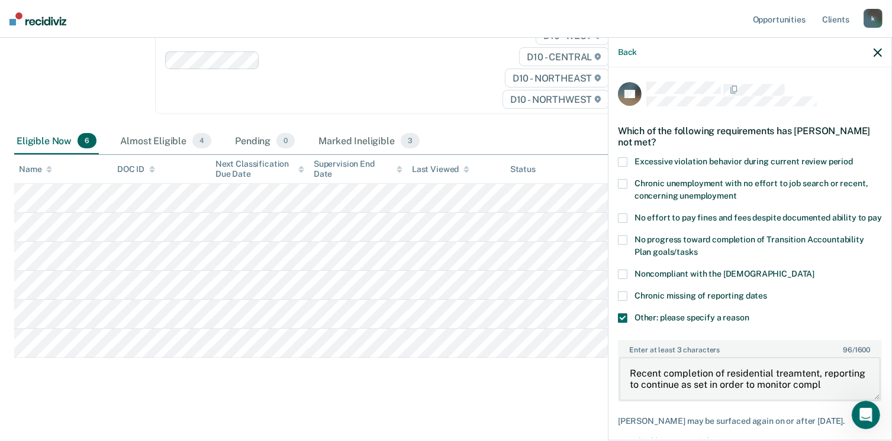
scroll to position [2, 0]
type textarea "Recent completion of residential treatment, reporting to continue as set in ord…"
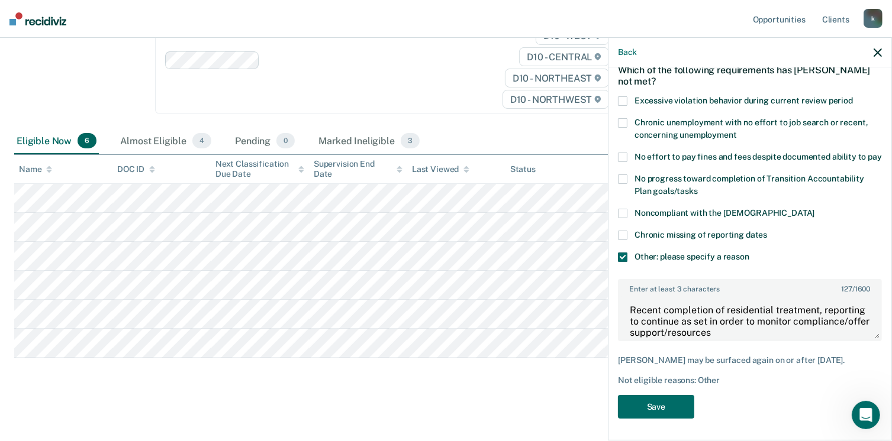
scroll to position [83, 0]
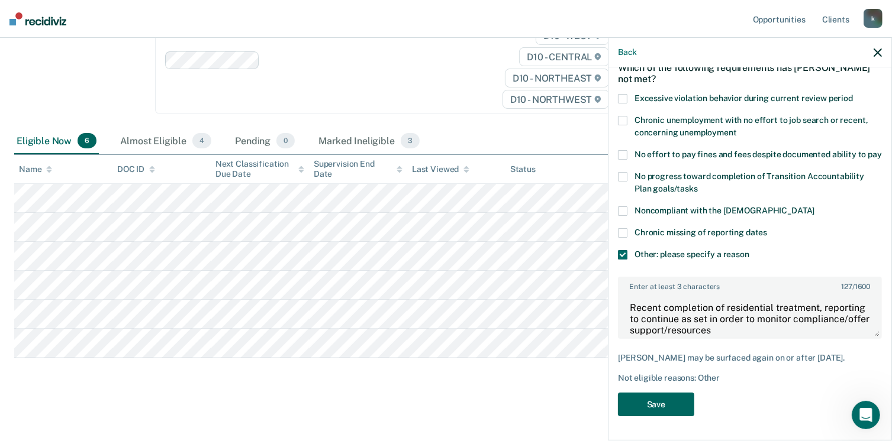
click at [667, 405] on button "Save" at bounding box center [656, 405] width 76 height 24
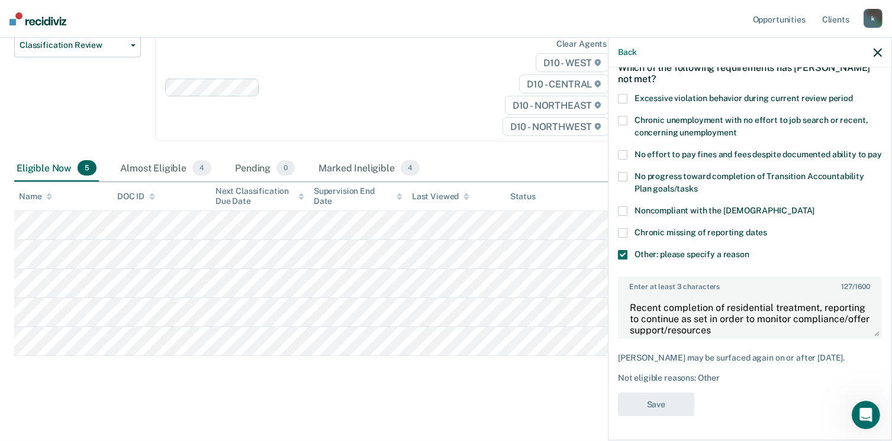
scroll to position [147, 0]
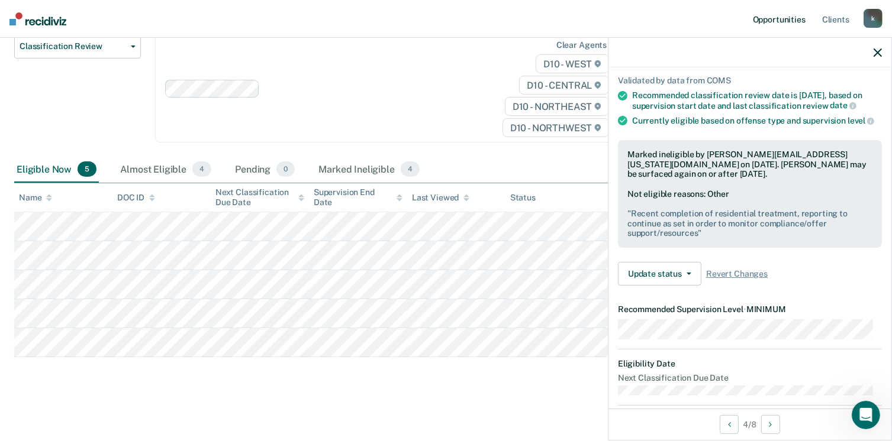
click at [774, 17] on link "Opportunities" at bounding box center [778, 19] width 57 height 38
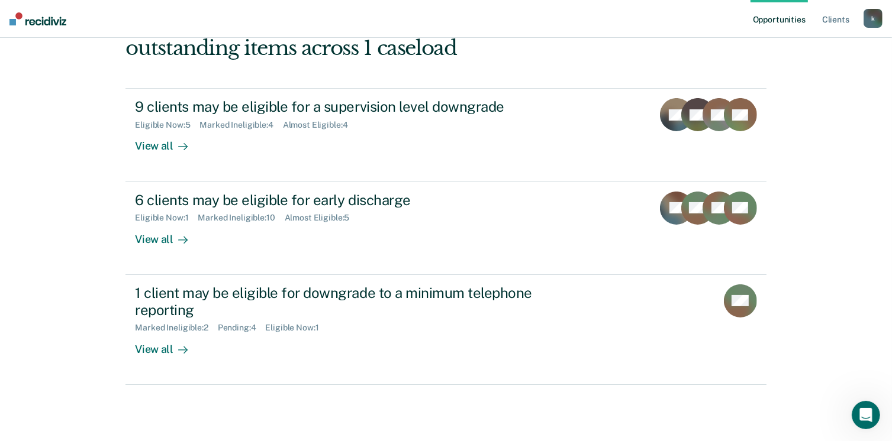
scroll to position [149, 0]
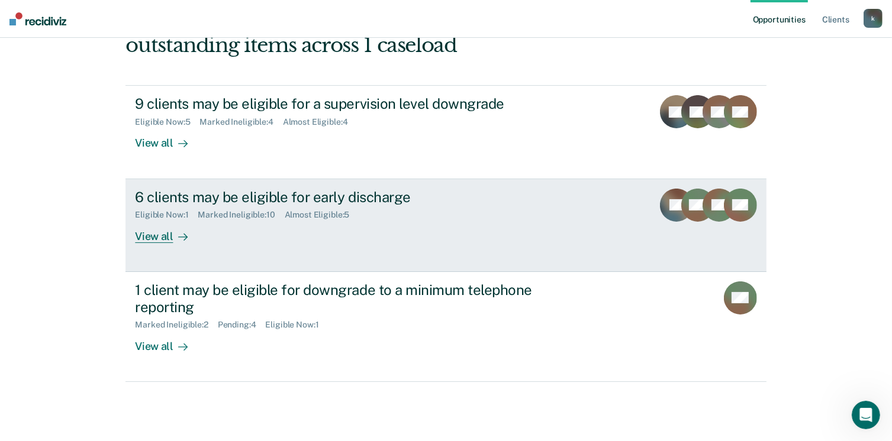
click at [302, 195] on div "6 clients may be eligible for early discharge" at bounding box center [342, 197] width 415 height 17
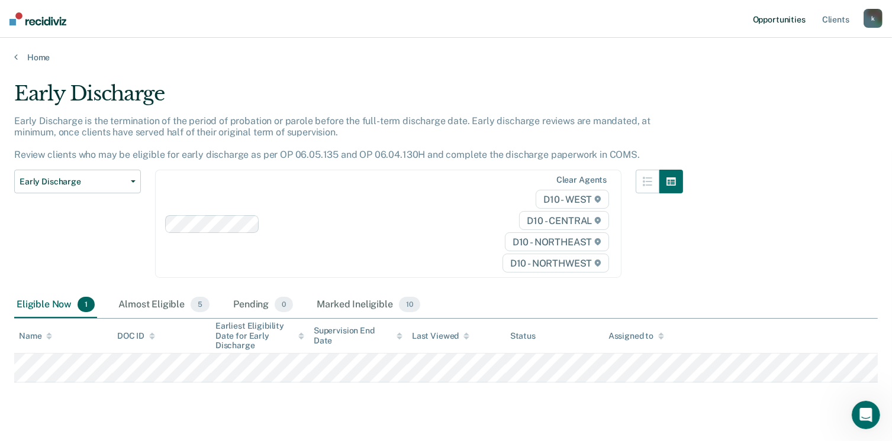
click at [788, 20] on link "Opportunities" at bounding box center [778, 19] width 57 height 38
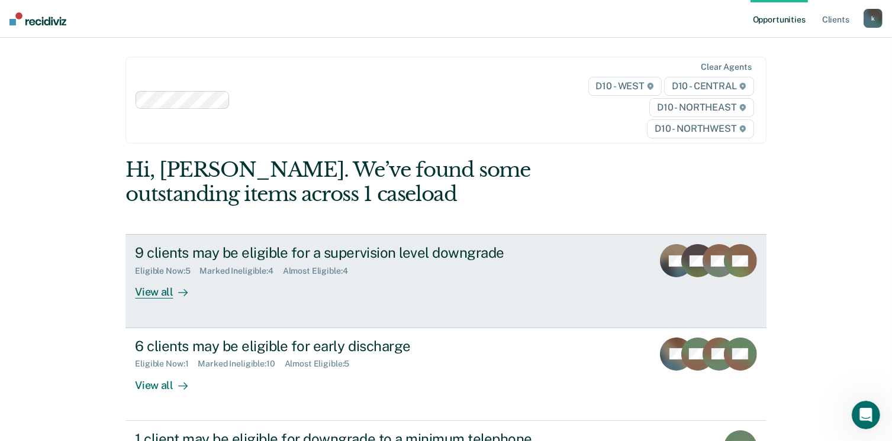
click at [305, 261] on div "9 clients may be eligible for a supervision level downgrade" at bounding box center [342, 252] width 415 height 17
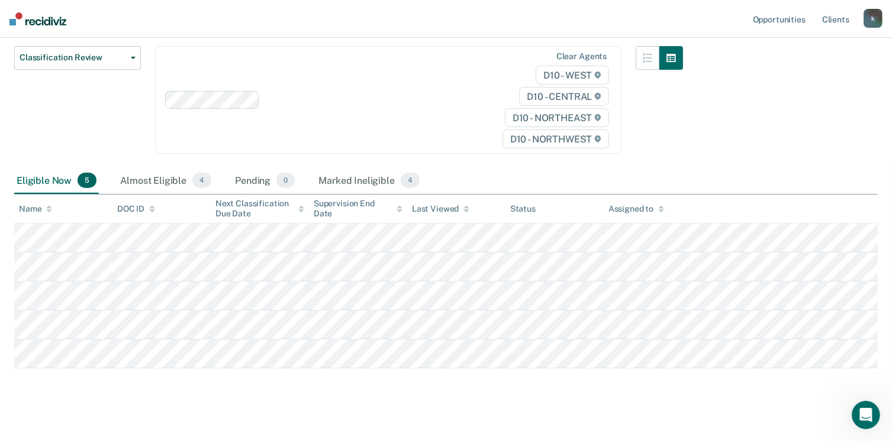
scroll to position [147, 0]
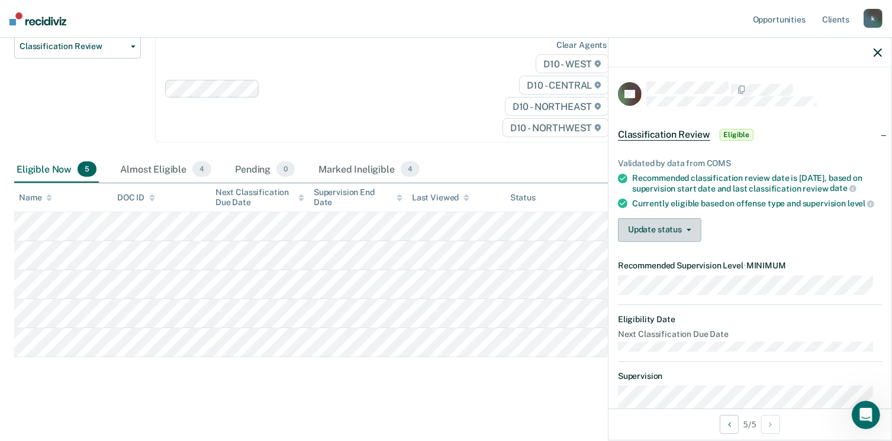
click at [690, 240] on button "Update status" at bounding box center [659, 230] width 83 height 24
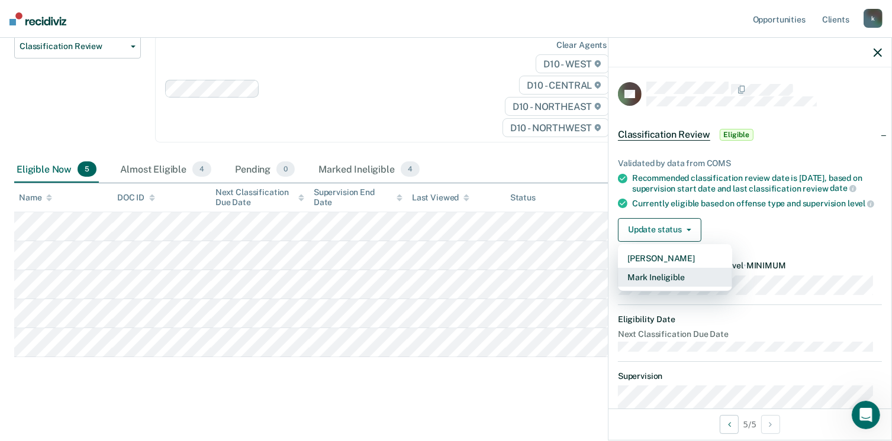
click at [655, 287] on button "Mark Ineligible" at bounding box center [675, 277] width 114 height 19
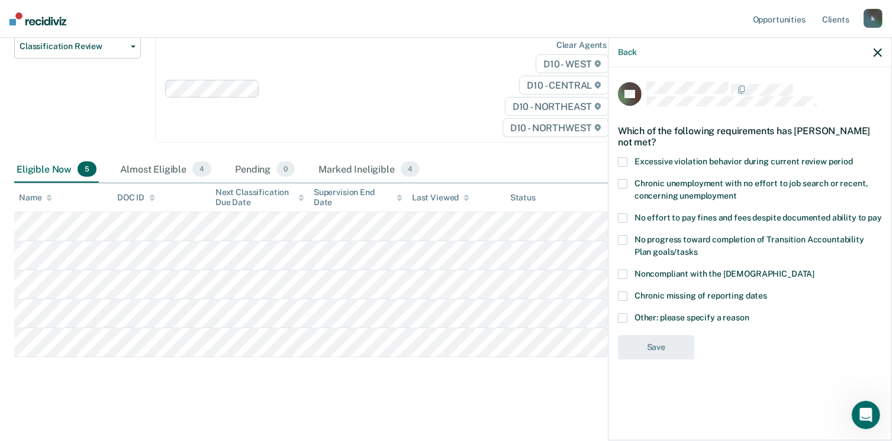
click at [625, 316] on span at bounding box center [622, 318] width 9 height 9
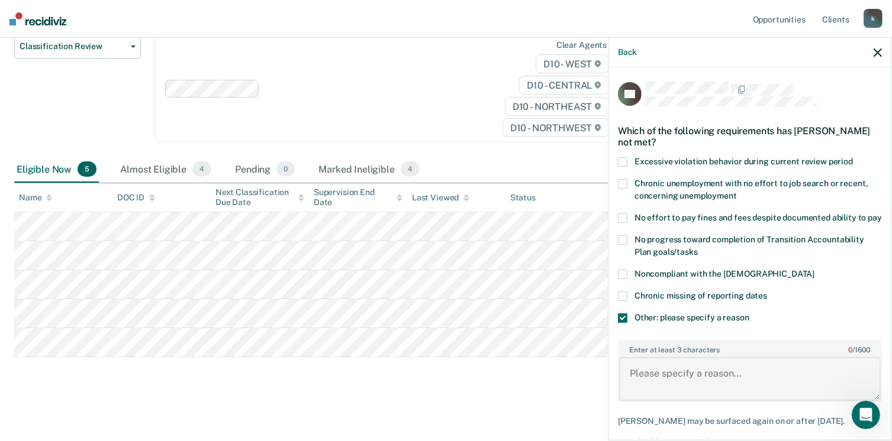
click at [634, 388] on textarea "Enter at least 3 characters 0 / 1600" at bounding box center [750, 379] width 262 height 44
type textarea "Current stressors- recently gave birth to second child, struggling with residen…"
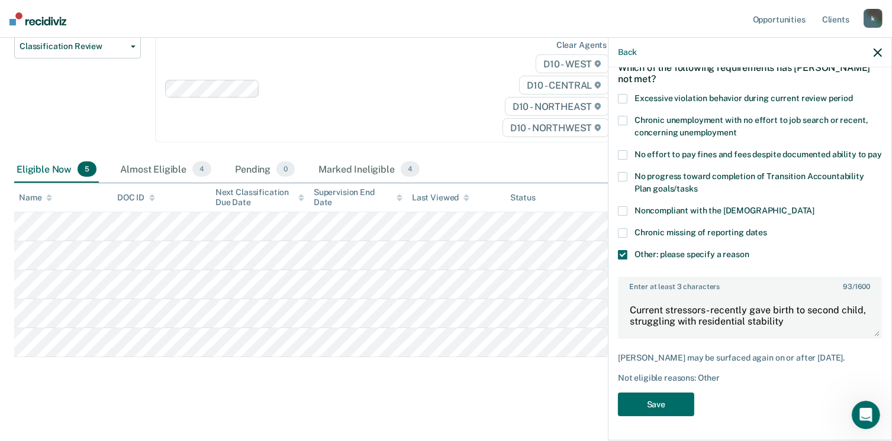
scroll to position [83, 0]
click at [637, 404] on button "Save" at bounding box center [656, 405] width 76 height 24
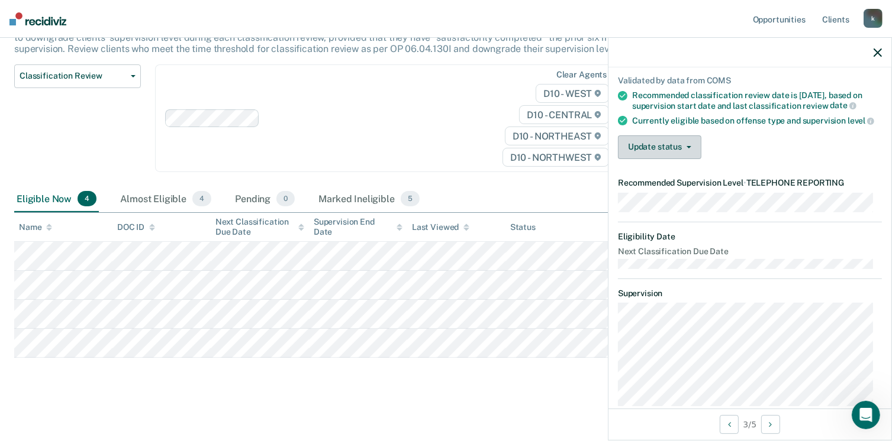
click at [667, 159] on button "Update status" at bounding box center [659, 147] width 83 height 24
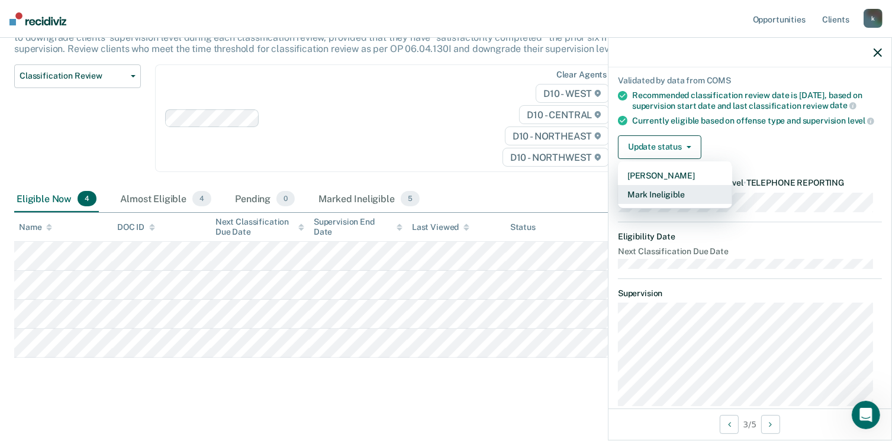
click at [660, 204] on button "Mark Ineligible" at bounding box center [675, 194] width 114 height 19
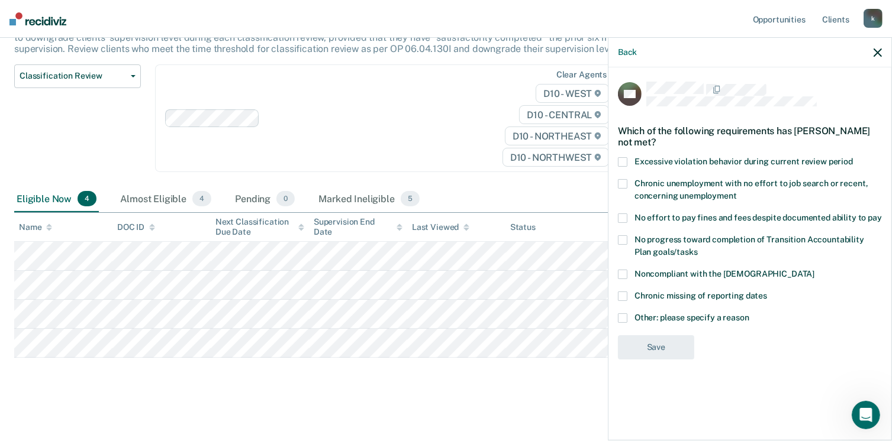
click at [615, 48] on div "Back" at bounding box center [749, 53] width 283 height 30
click at [624, 51] on button "Back" at bounding box center [627, 52] width 19 height 10
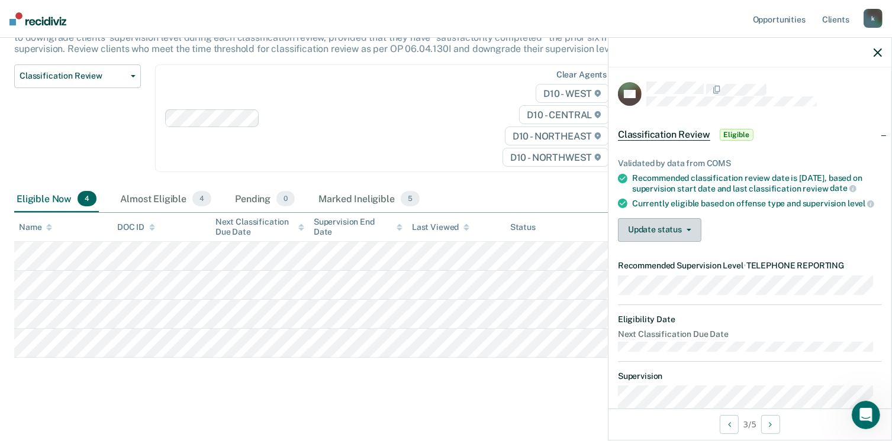
click at [644, 242] on button "Update status" at bounding box center [659, 230] width 83 height 24
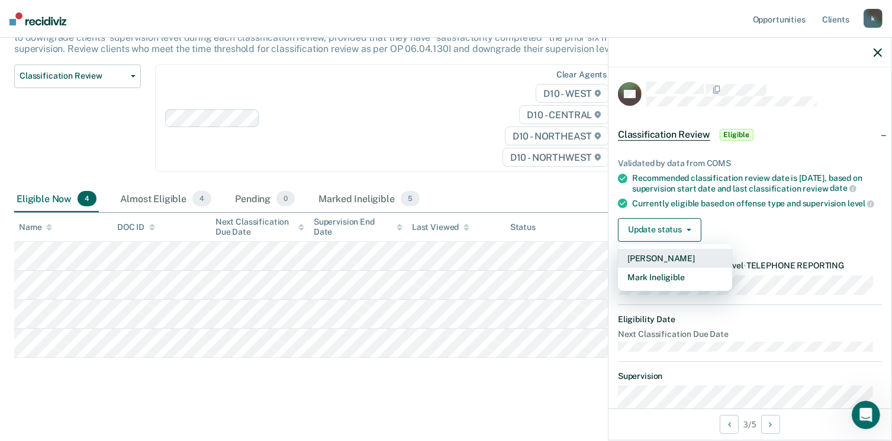
click at [648, 268] on button "[PERSON_NAME]" at bounding box center [675, 258] width 114 height 19
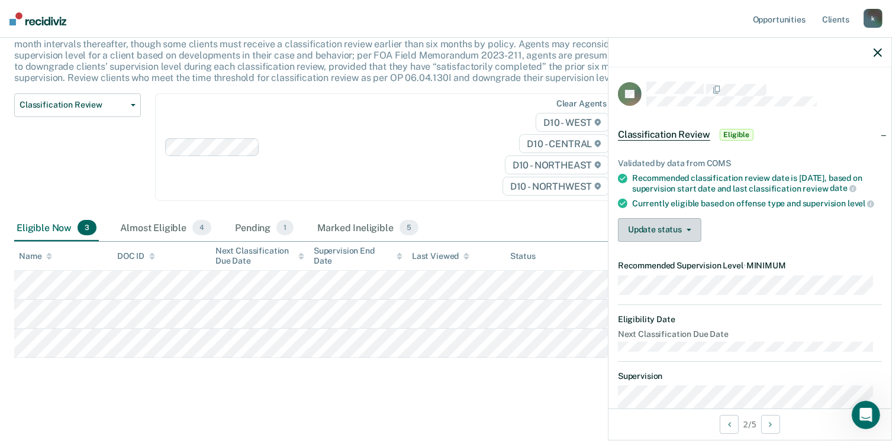
click at [666, 242] on button "Update status" at bounding box center [659, 230] width 83 height 24
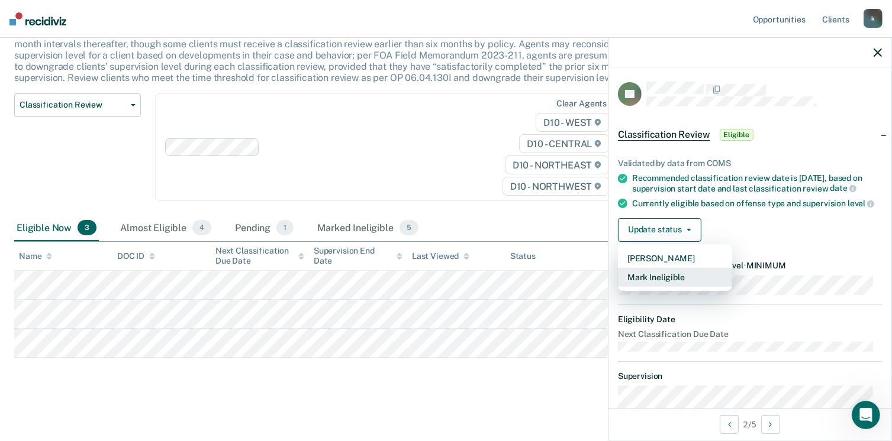
click at [650, 287] on button "Mark Ineligible" at bounding box center [675, 277] width 114 height 19
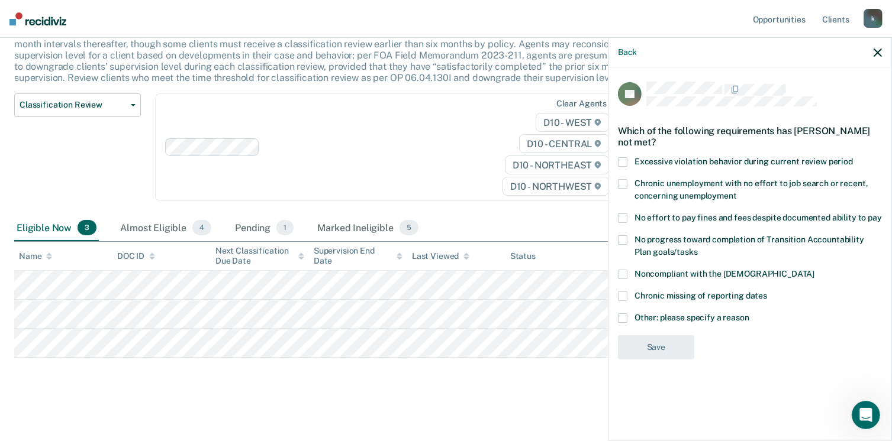
click at [623, 316] on span at bounding box center [622, 318] width 9 height 9
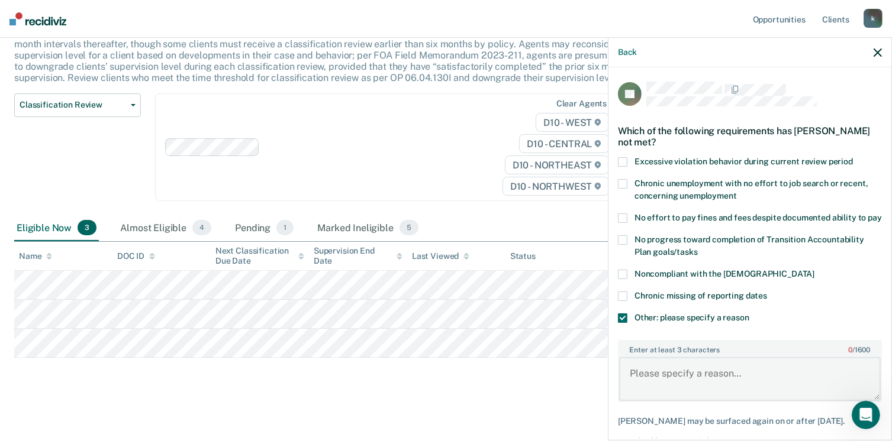
click at [662, 391] on textarea "Enter at least 3 characters 0 / 1600" at bounding box center [750, 379] width 262 height 44
type textarea "Struggling with life stressors- grief/loss of daughter"
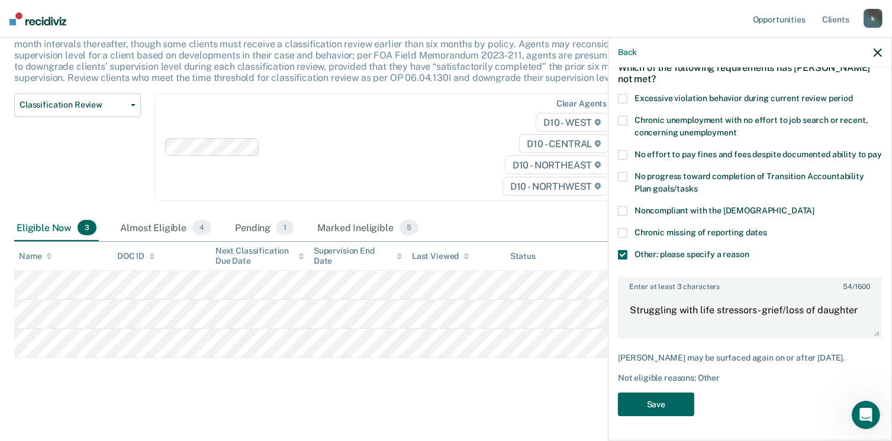
click at [625, 403] on button "Save" at bounding box center [656, 405] width 76 height 24
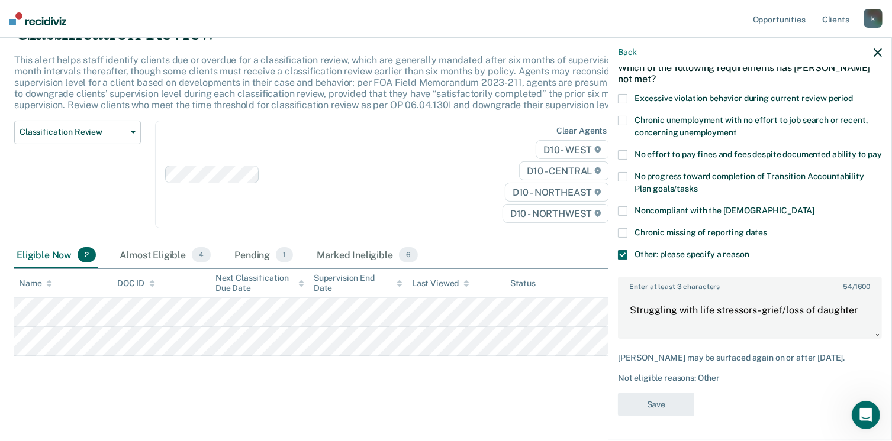
scroll to position [59, 0]
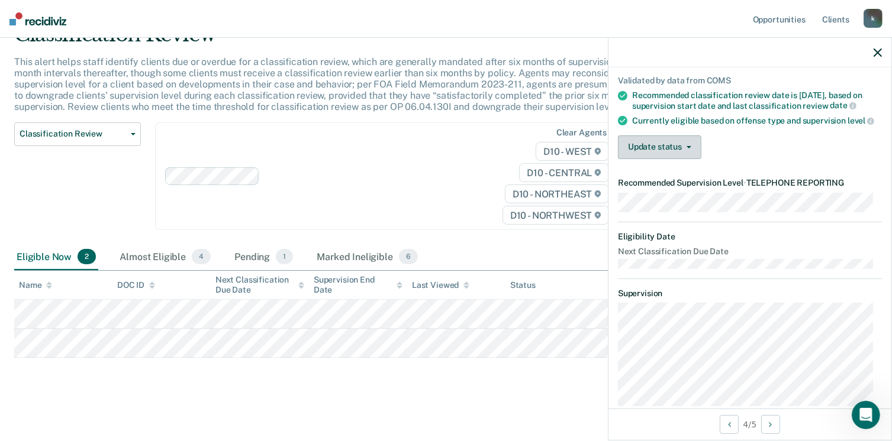
click at [632, 159] on button "Update status" at bounding box center [659, 147] width 83 height 24
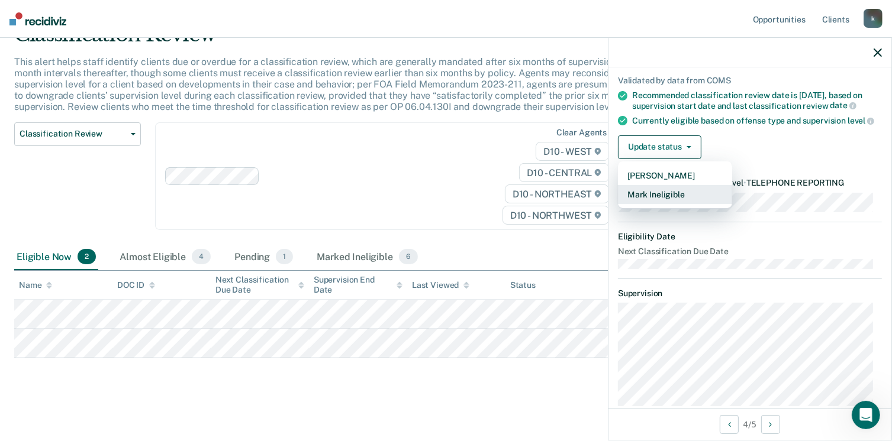
click at [640, 204] on button "Mark Ineligible" at bounding box center [675, 194] width 114 height 19
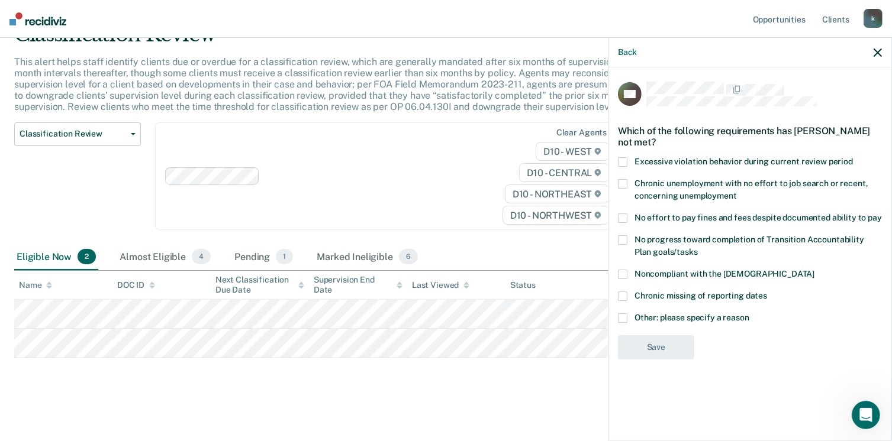
click at [622, 315] on span at bounding box center [622, 318] width 9 height 9
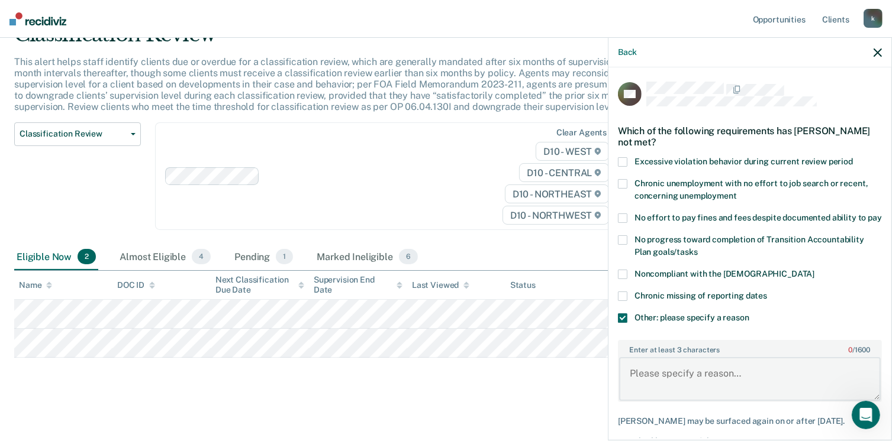
click at [651, 385] on textarea "Enter at least 3 characters 0 / 1600" at bounding box center [750, 379] width 262 height 44
type textarea "Supervising county/judge request to in person reporting"
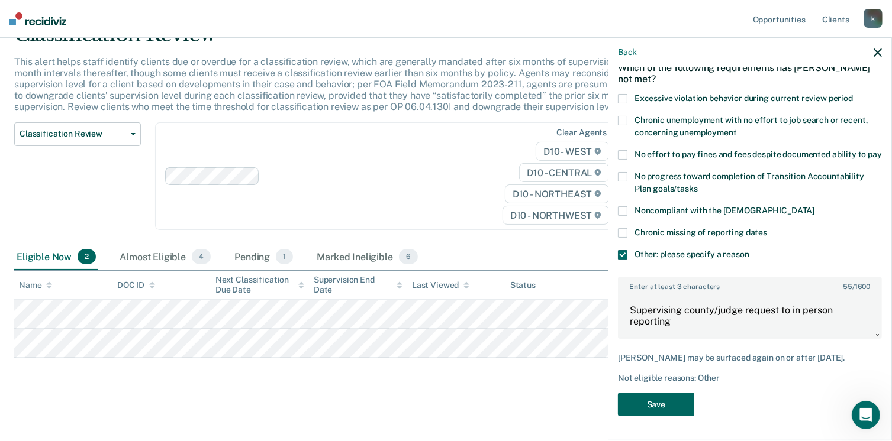
click at [670, 403] on button "Save" at bounding box center [656, 405] width 76 height 24
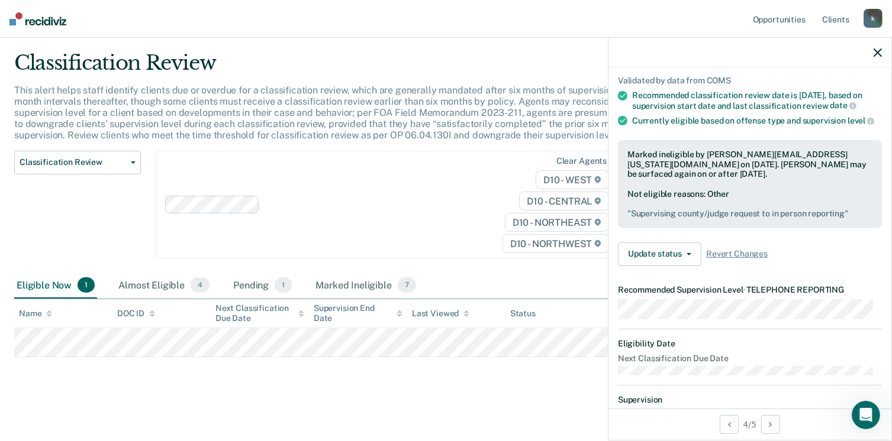
scroll to position [0, 0]
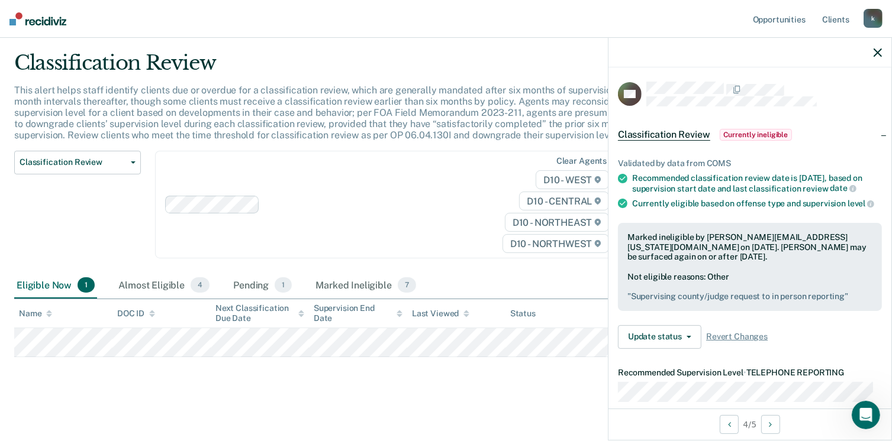
click at [880, 46] on div at bounding box center [749, 53] width 283 height 30
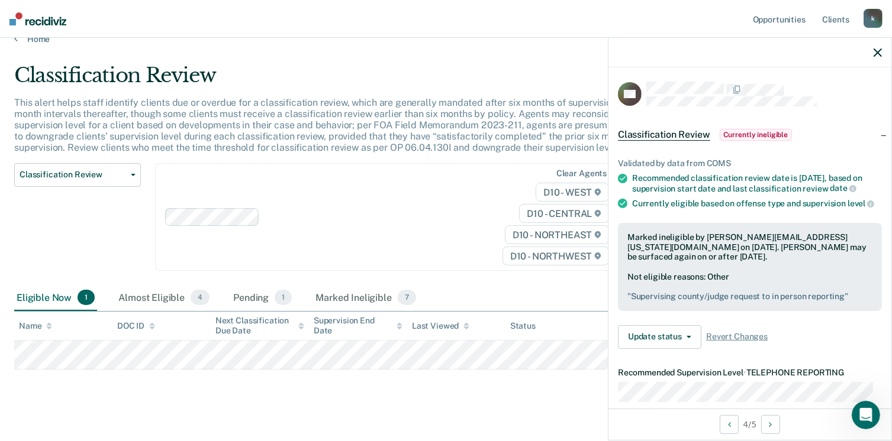
scroll to position [7, 0]
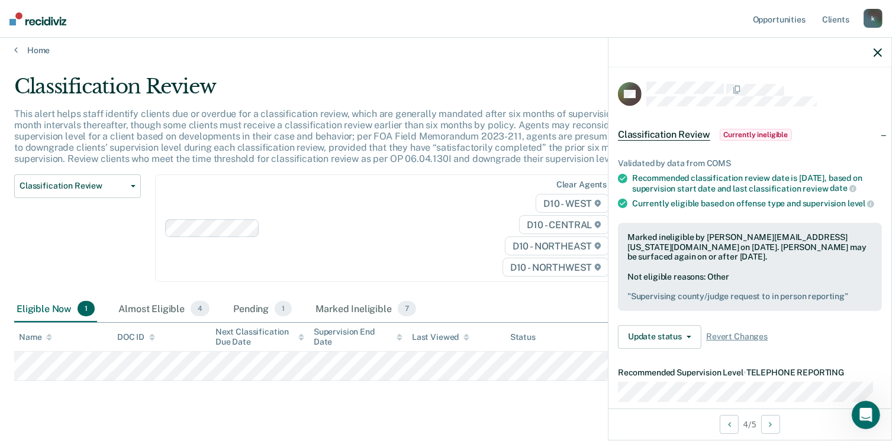
click at [291, 15] on nav "Opportunities Client s [EMAIL_ADDRESS][US_STATE][DOMAIN_NAME] k Profile How it …" at bounding box center [446, 19] width 892 height 38
click at [32, 48] on link "Home" at bounding box center [445, 50] width 863 height 11
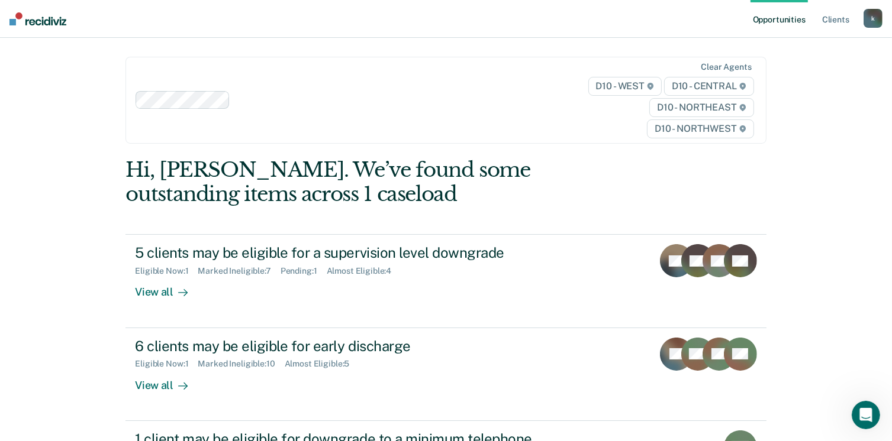
click at [32, 48] on div "Opportunities Client s [EMAIL_ADDRESS][US_STATE][DOMAIN_NAME] k Profile How it …" at bounding box center [446, 289] width 892 height 579
